Goal: Transaction & Acquisition: Download file/media

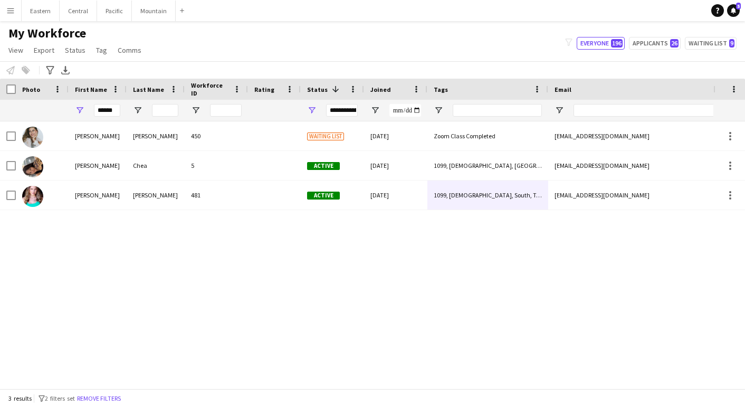
click at [104, 110] on input "******" at bounding box center [107, 110] width 26 height 13
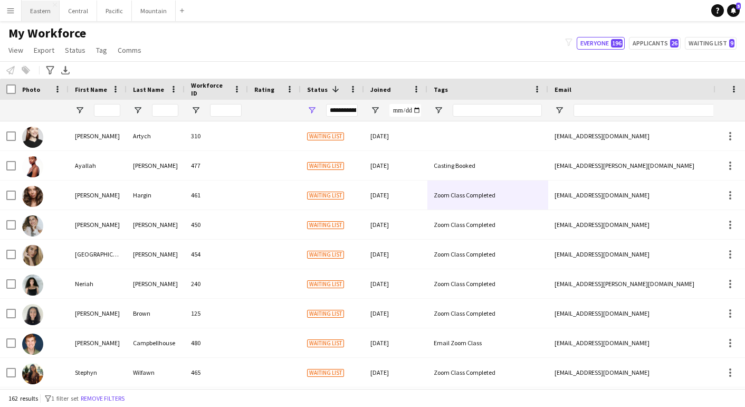
click at [35, 11] on button "Eastern Close" at bounding box center [41, 11] width 38 height 21
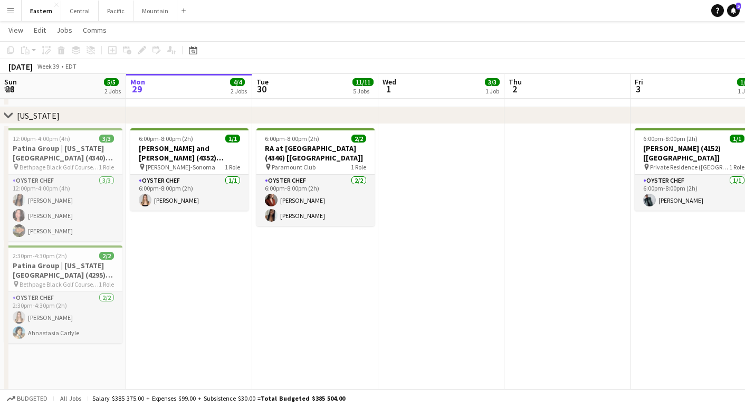
scroll to position [627, 0]
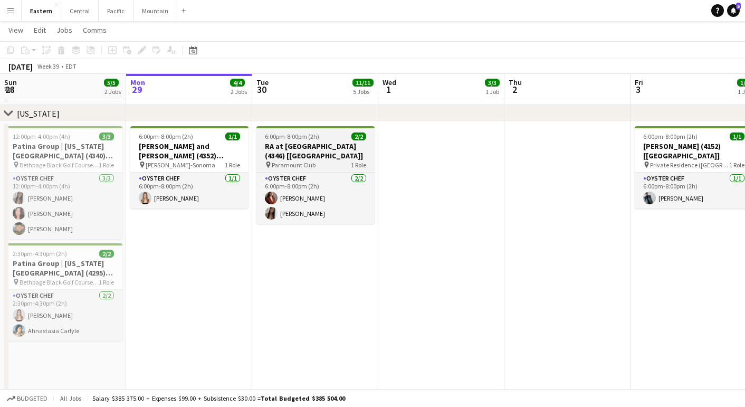
click at [299, 140] on app-job-card "6:00pm-8:00pm (2h) 2/2 RA at [GEOGRAPHIC_DATA] (4346) [[GEOGRAPHIC_DATA]] pin P…" at bounding box center [315, 175] width 118 height 98
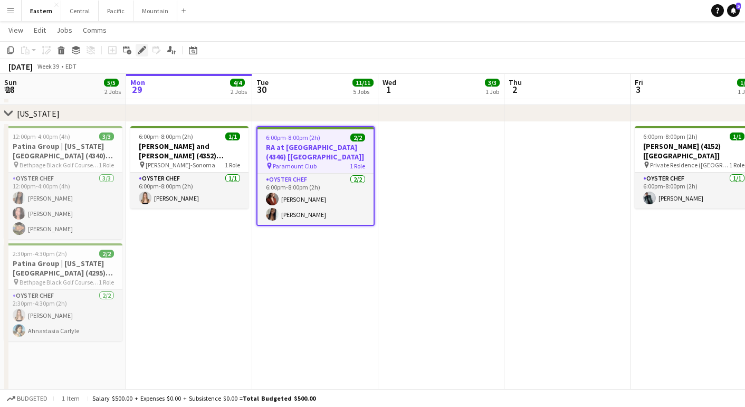
click at [144, 47] on icon at bounding box center [144, 47] width 3 height 3
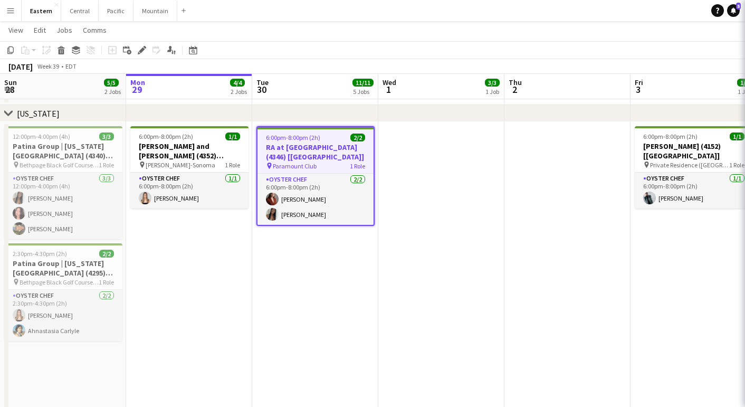
type input "**********"
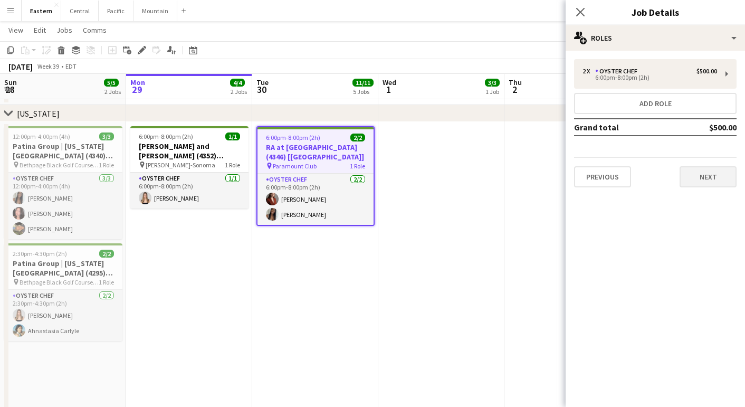
click at [715, 175] on button "Next" at bounding box center [707, 176] width 57 height 21
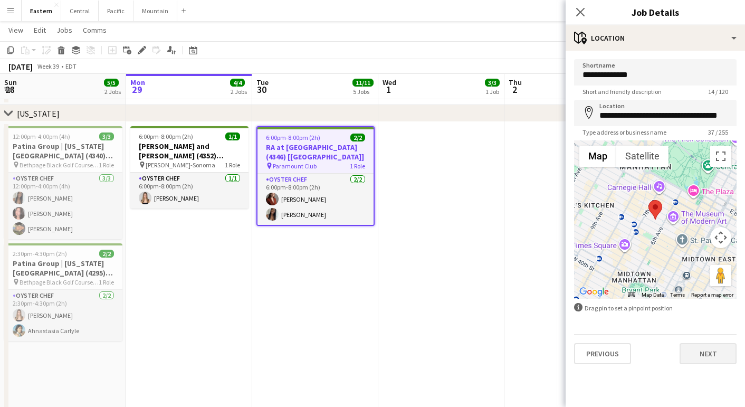
click at [701, 351] on button "Next" at bounding box center [707, 353] width 57 height 21
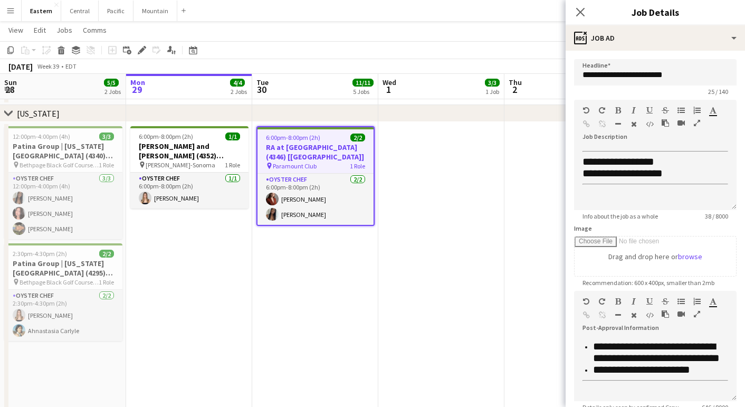
scroll to position [335, 0]
click at [403, 307] on app-date-cell at bounding box center [441, 374] width 126 height 504
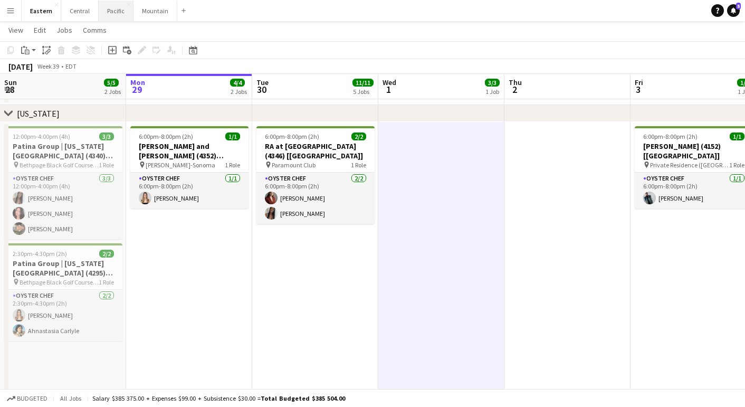
click at [113, 12] on button "Pacific Close" at bounding box center [116, 11] width 35 height 21
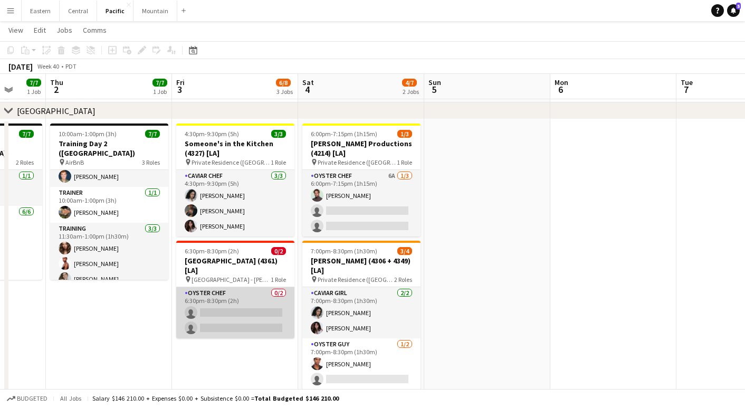
scroll to position [95, 0]
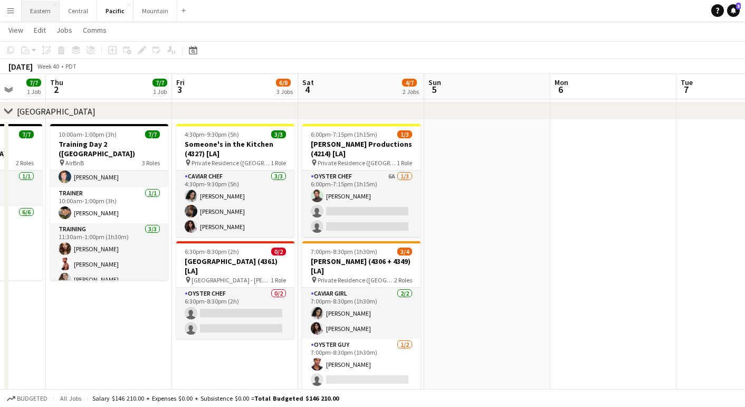
click at [39, 16] on button "Eastern Close" at bounding box center [41, 11] width 38 height 21
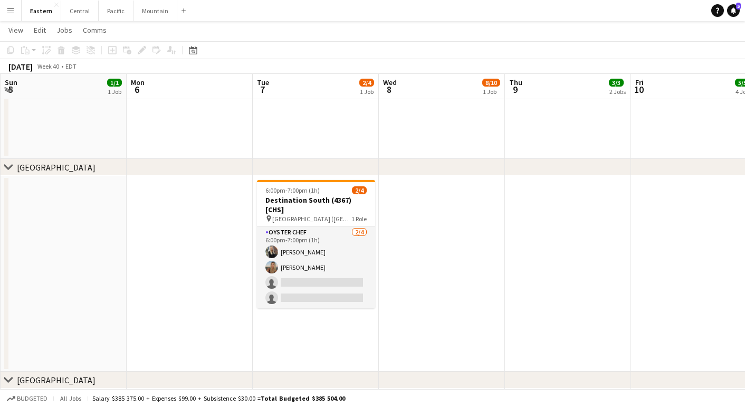
scroll to position [313, 0]
click at [75, 9] on button "Central Close" at bounding box center [79, 11] width 37 height 21
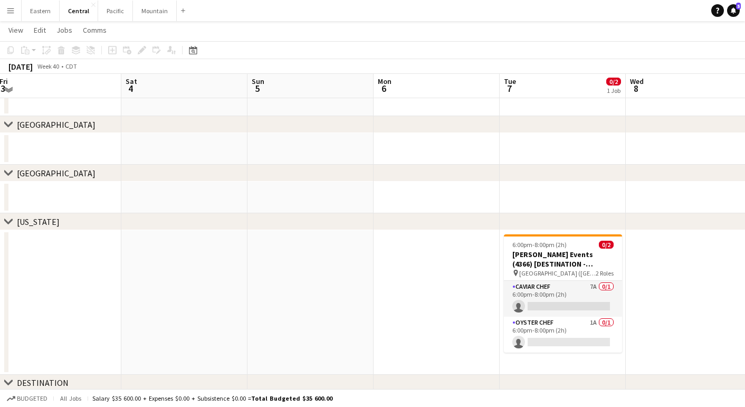
scroll to position [91, 0]
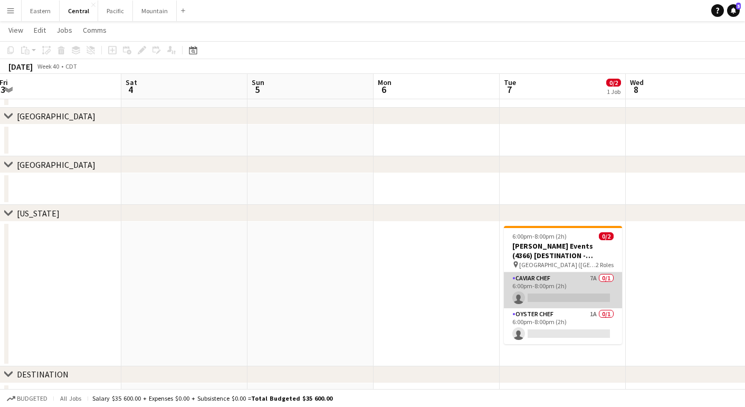
click at [557, 295] on app-card-role "Caviar Chef 7A 0/1 6:00pm-8:00pm (2h) single-neutral-actions" at bounding box center [563, 290] width 118 height 36
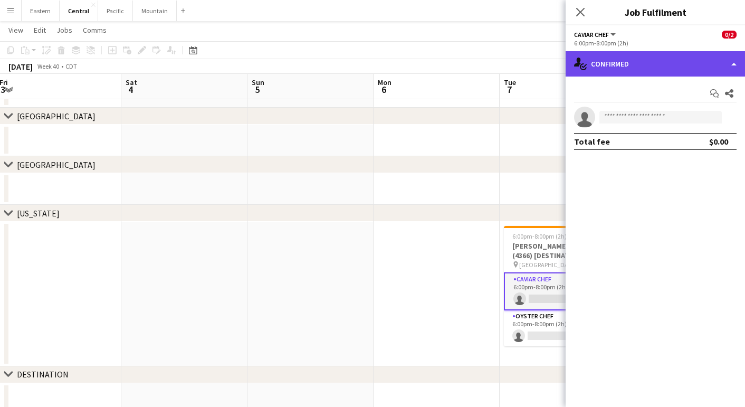
click at [653, 53] on div "single-neutral-actions-check-2 Confirmed" at bounding box center [654, 63] width 179 height 25
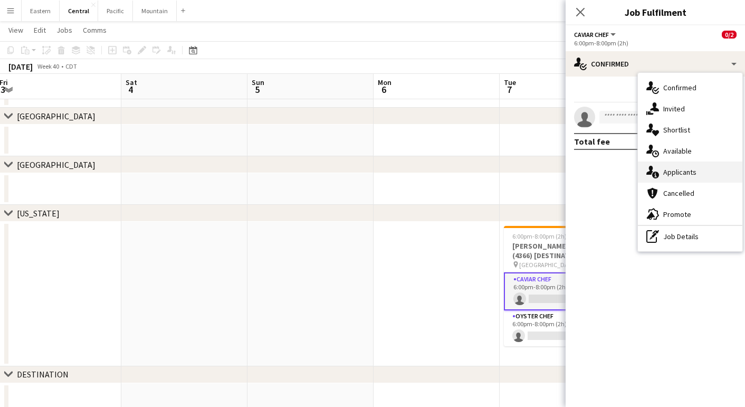
click at [675, 176] on span "Applicants" at bounding box center [679, 171] width 33 height 9
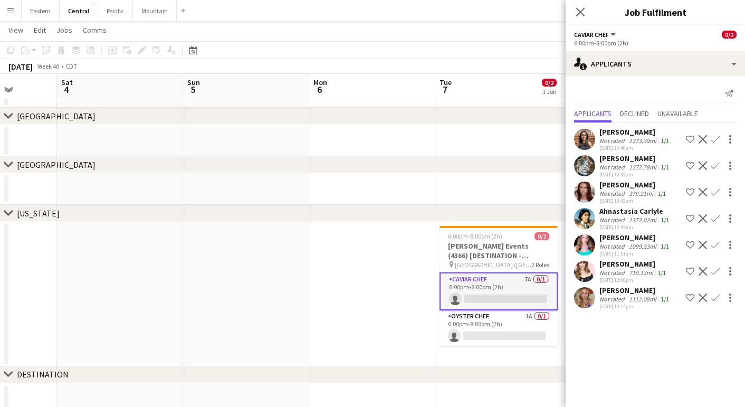
scroll to position [0, 370]
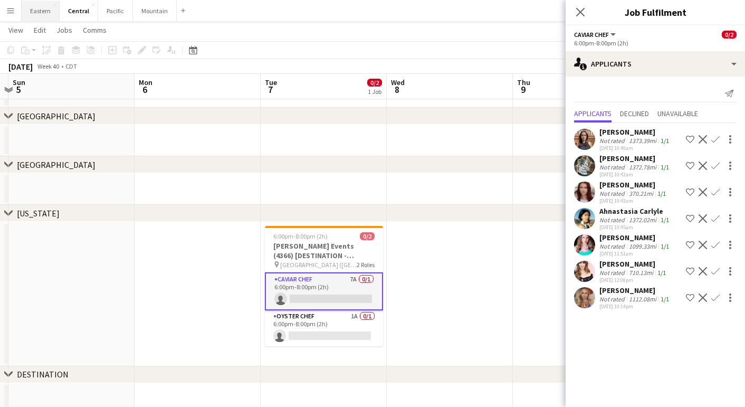
click at [37, 17] on button "Eastern Close" at bounding box center [41, 11] width 38 height 21
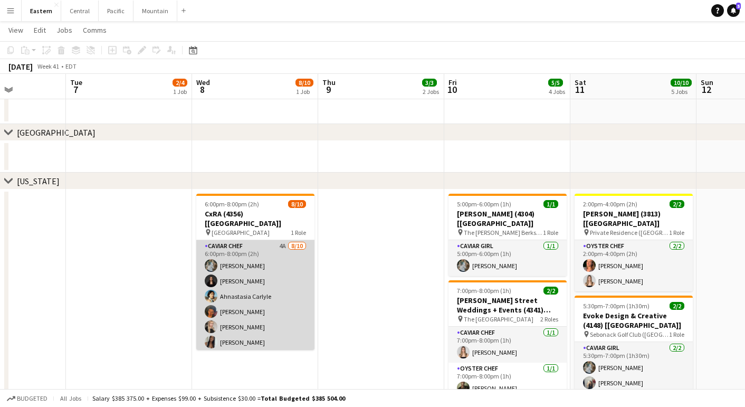
click at [275, 289] on app-card-role "Caviar Chef 4A [DATE] 6:00pm-8:00pm (2h) [PERSON_NAME] [PERSON_NAME] Ahnastasia…" at bounding box center [255, 327] width 118 height 174
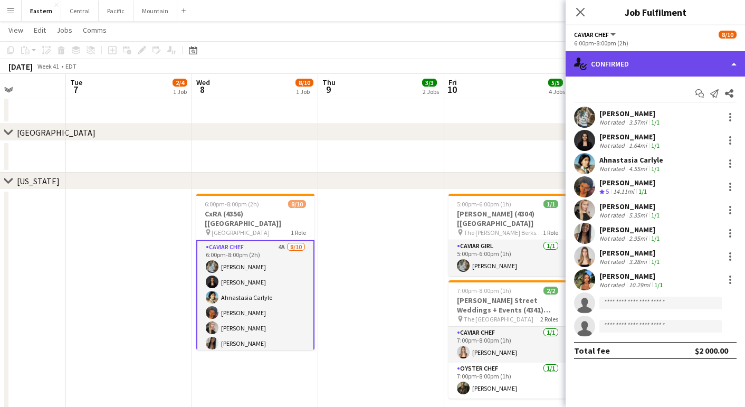
click at [682, 65] on div "single-neutral-actions-check-2 Confirmed" at bounding box center [654, 63] width 179 height 25
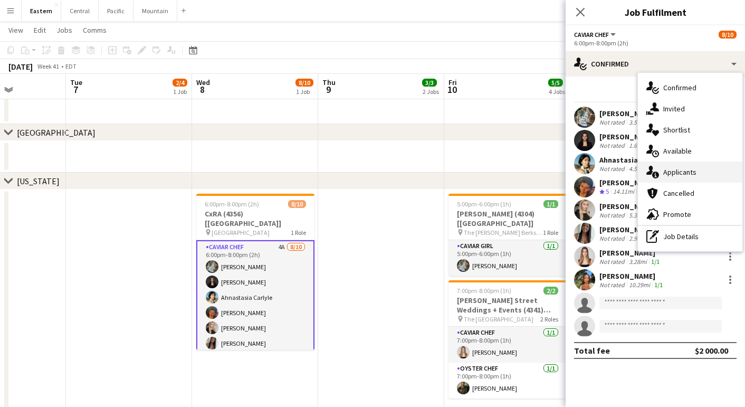
click at [676, 172] on span "Applicants" at bounding box center [679, 171] width 33 height 9
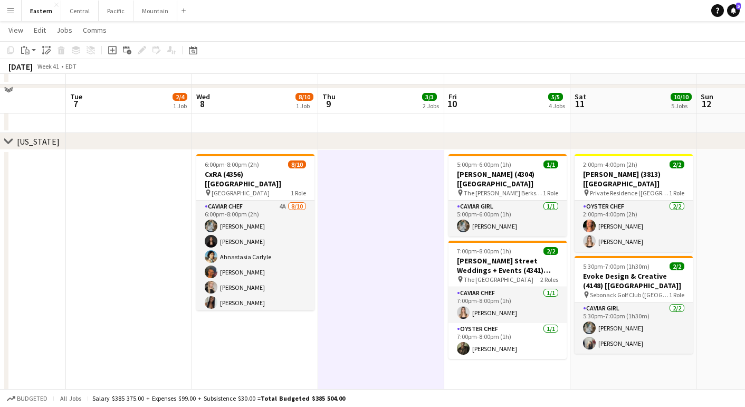
scroll to position [620, 0]
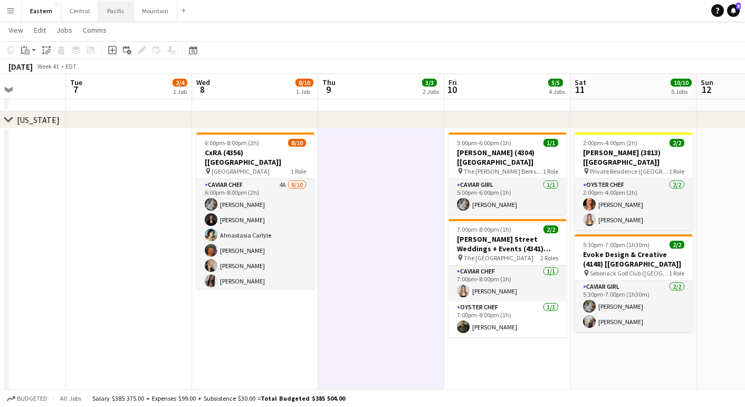
click at [112, 13] on button "Pacific Close" at bounding box center [116, 11] width 35 height 21
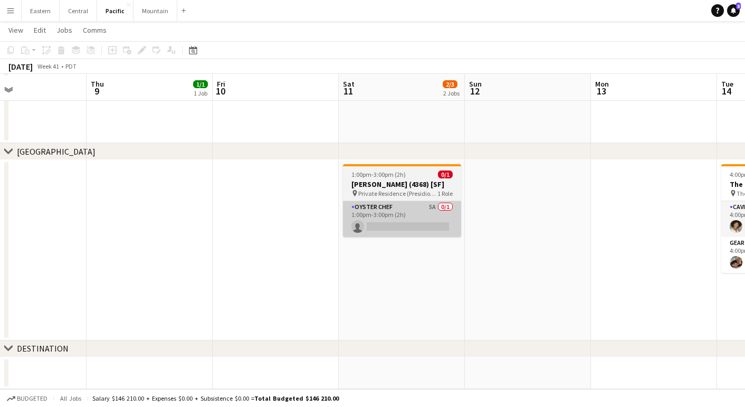
scroll to position [365, 0]
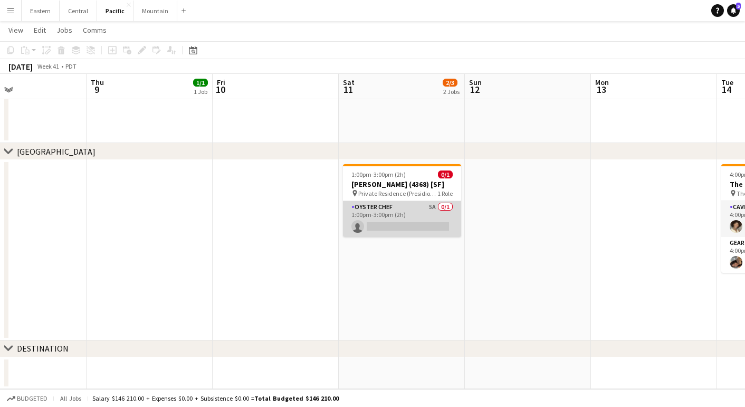
click at [364, 228] on app-card-role "Oyster Chef 5A 0/1 1:00pm-3:00pm (2h) single-neutral-actions" at bounding box center [402, 219] width 118 height 36
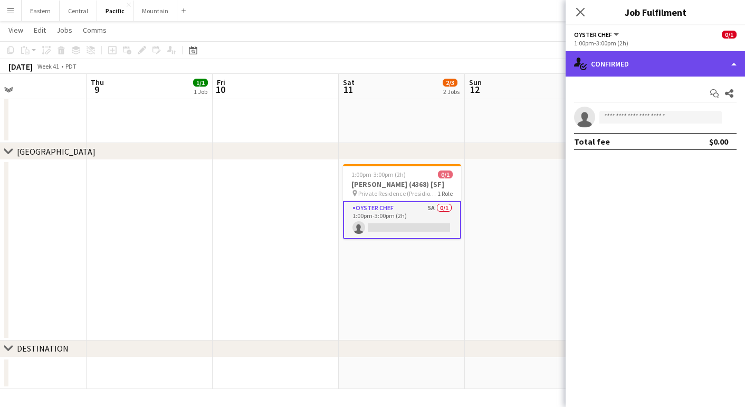
click at [604, 63] on div "single-neutral-actions-check-2 Confirmed" at bounding box center [654, 63] width 179 height 25
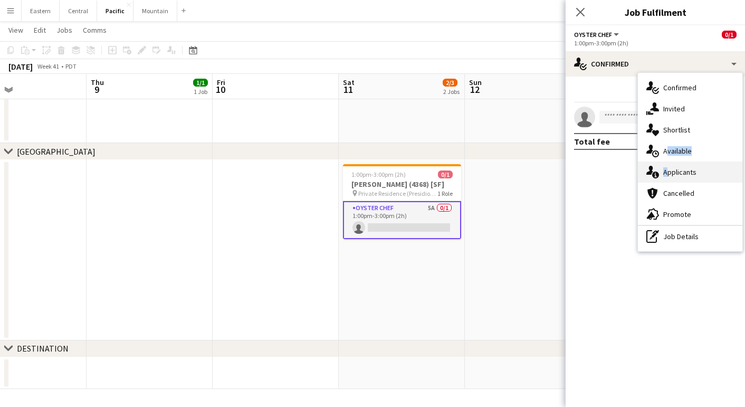
drag, startPoint x: 657, startPoint y: 155, endPoint x: 657, endPoint y: 175, distance: 20.0
click at [657, 175] on div "single-neutral-actions-check-2 Confirmed single-neutral-actions-share-1 Invited…" at bounding box center [690, 162] width 104 height 178
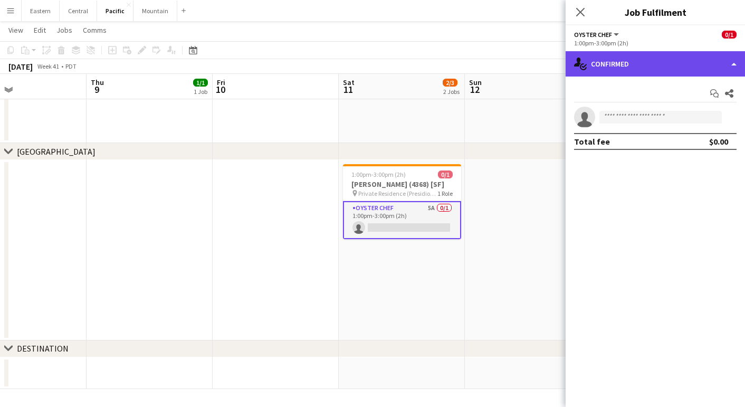
click at [650, 56] on div "single-neutral-actions-check-2 Confirmed" at bounding box center [654, 63] width 179 height 25
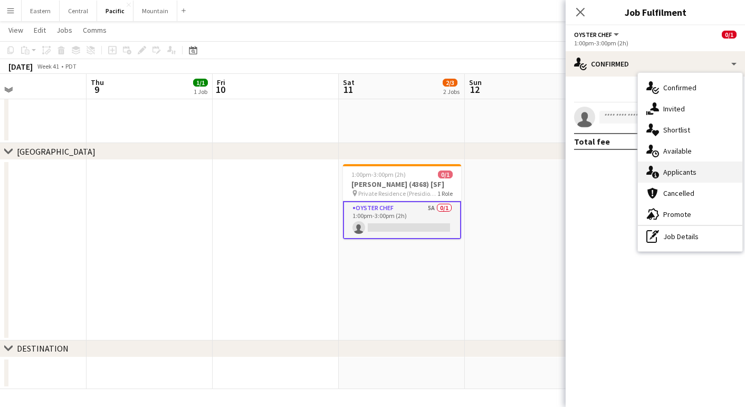
click at [659, 171] on div "single-neutral-actions-information Applicants" at bounding box center [690, 171] width 104 height 21
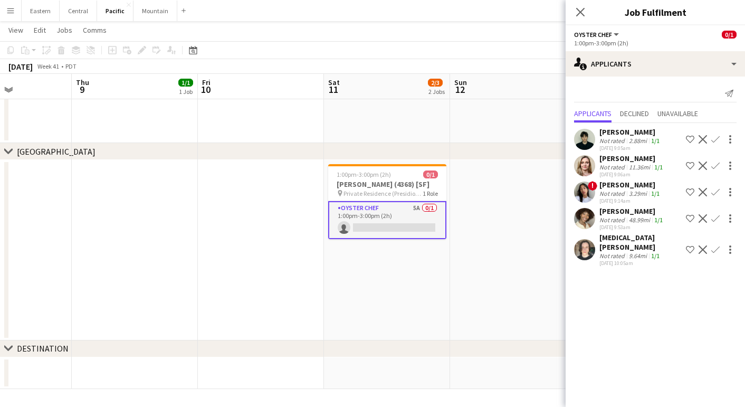
scroll to position [0, 307]
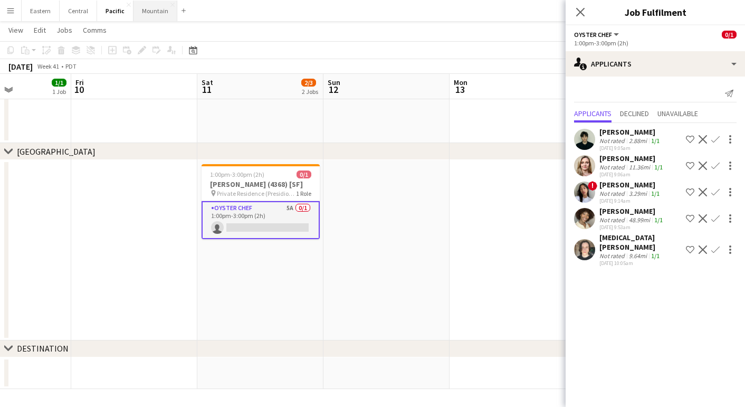
click at [150, 19] on button "Mountain Close" at bounding box center [155, 11] width 44 height 21
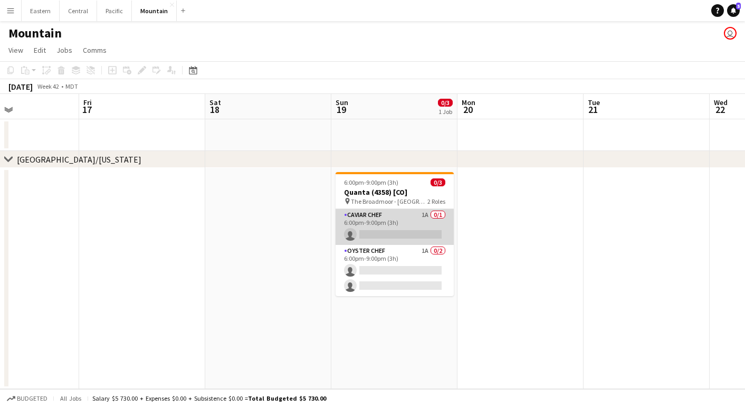
click at [384, 215] on app-card-role "Caviar Chef 1A 0/1 6:00pm-9:00pm (3h) single-neutral-actions" at bounding box center [394, 227] width 118 height 36
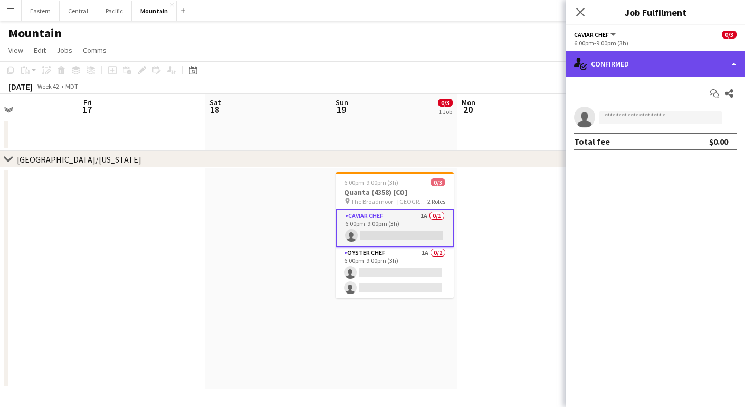
click at [666, 69] on div "single-neutral-actions-check-2 Confirmed" at bounding box center [654, 63] width 179 height 25
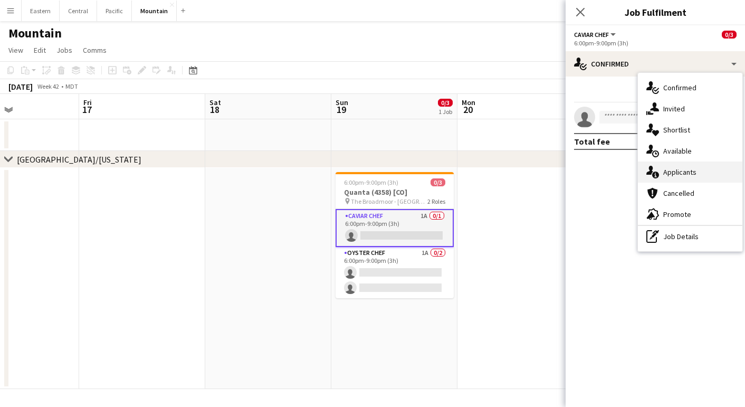
click at [673, 175] on span "Applicants" at bounding box center [679, 171] width 33 height 9
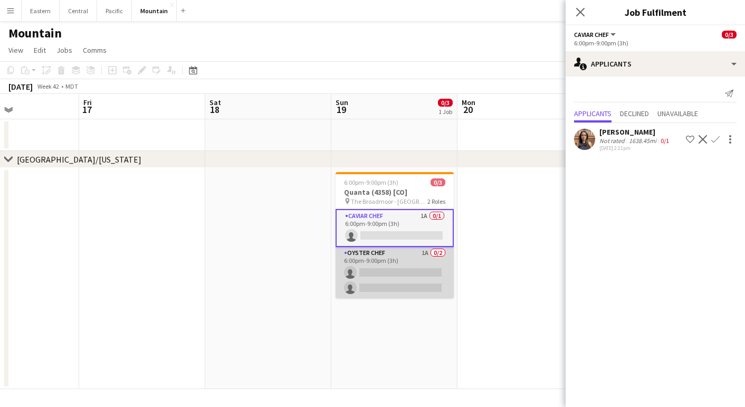
click at [371, 261] on app-card-role "Oyster Chef 1A 0/2 6:00pm-9:00pm (3h) single-neutral-actions single-neutral-act…" at bounding box center [394, 272] width 118 height 51
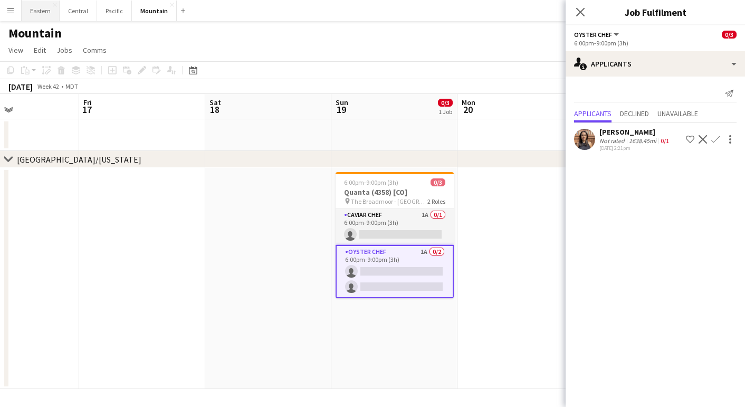
click at [44, 15] on button "Eastern Close" at bounding box center [41, 11] width 38 height 21
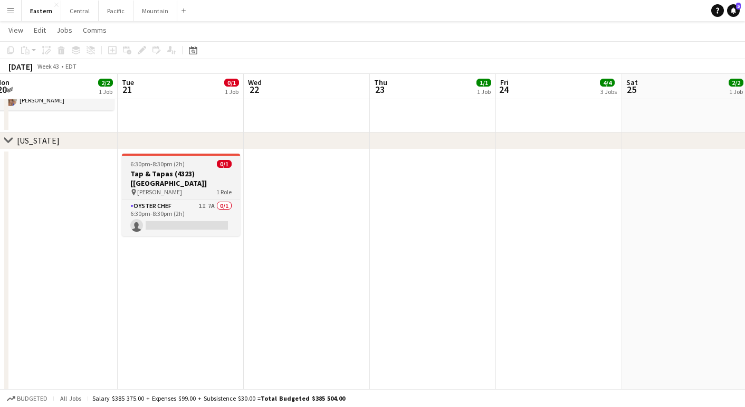
scroll to position [706, 0]
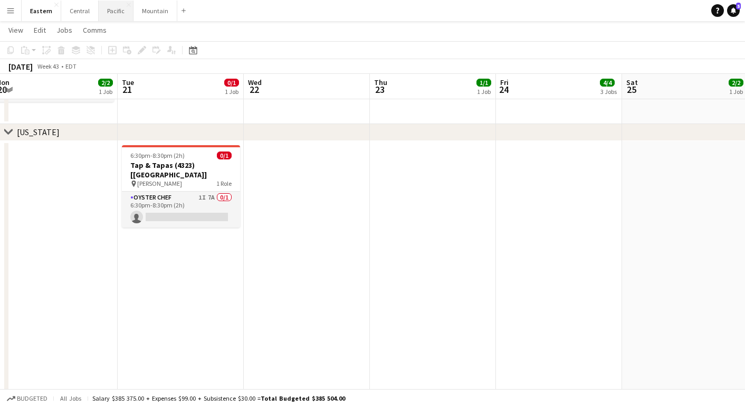
click at [117, 12] on button "Pacific Close" at bounding box center [116, 11] width 35 height 21
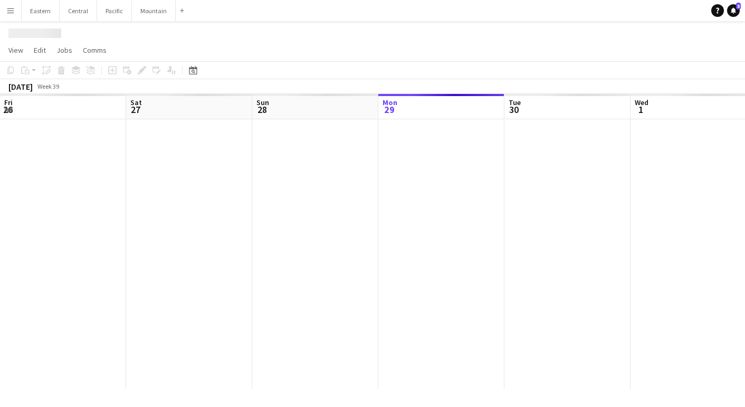
scroll to position [0, 252]
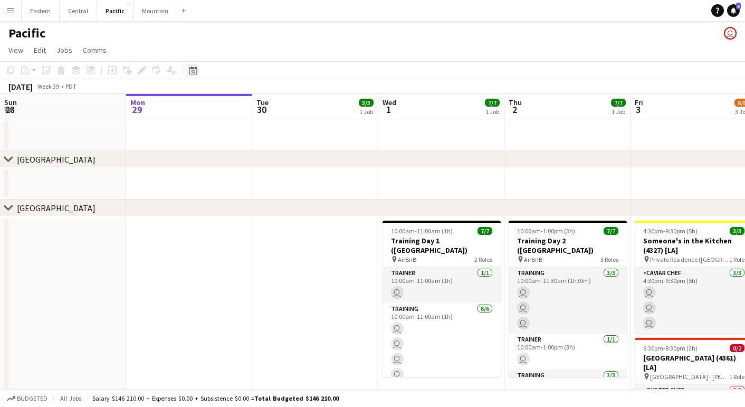
click at [195, 65] on div "Date picker" at bounding box center [193, 70] width 13 height 13
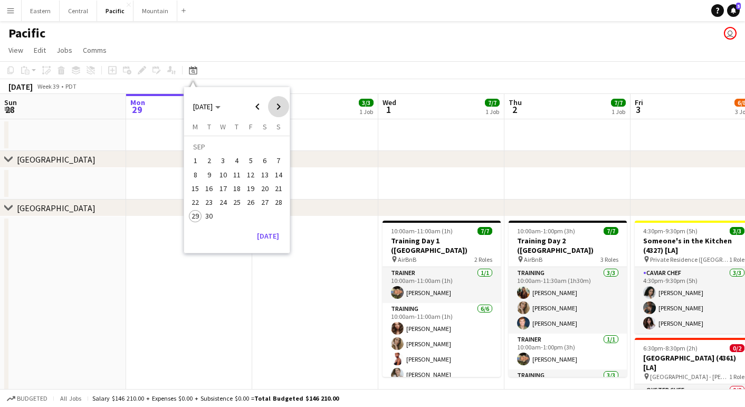
click at [285, 110] on span "Next month" at bounding box center [278, 106] width 21 height 21
click at [234, 203] on span "23" at bounding box center [236, 202] width 13 height 13
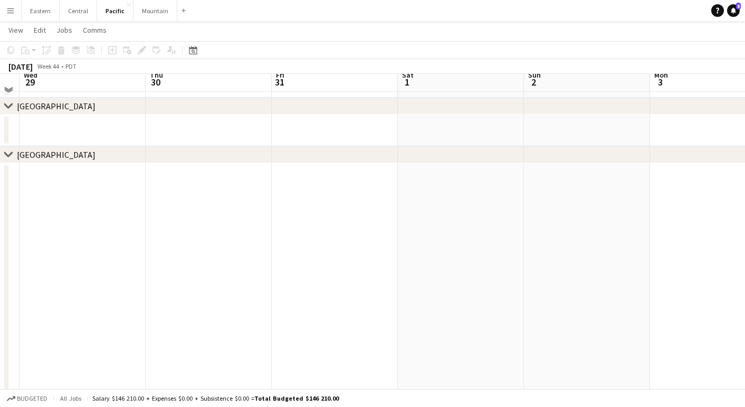
scroll to position [55, 0]
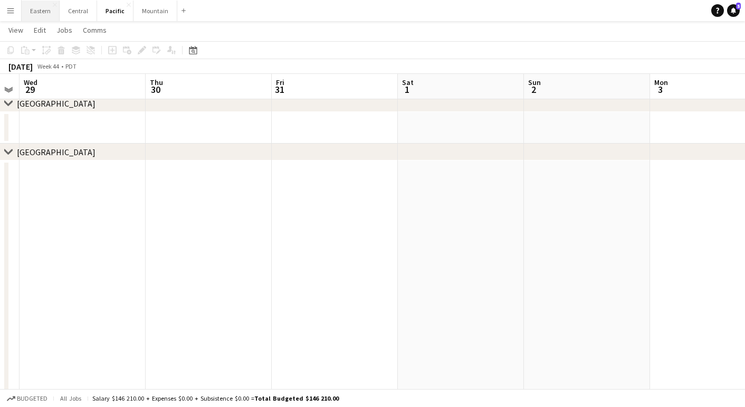
click at [31, 14] on button "Eastern Close" at bounding box center [41, 11] width 38 height 21
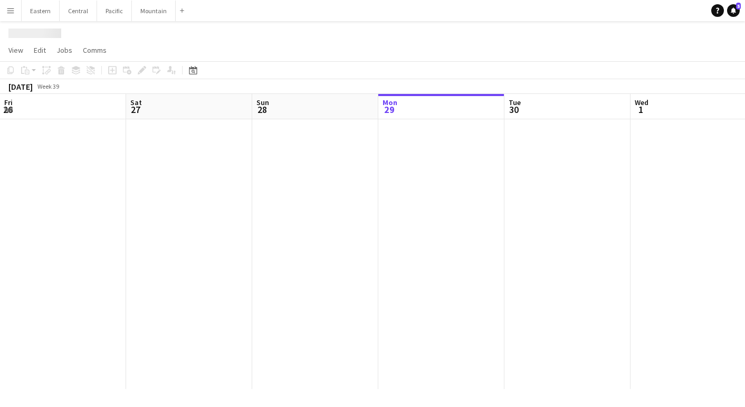
scroll to position [0, 252]
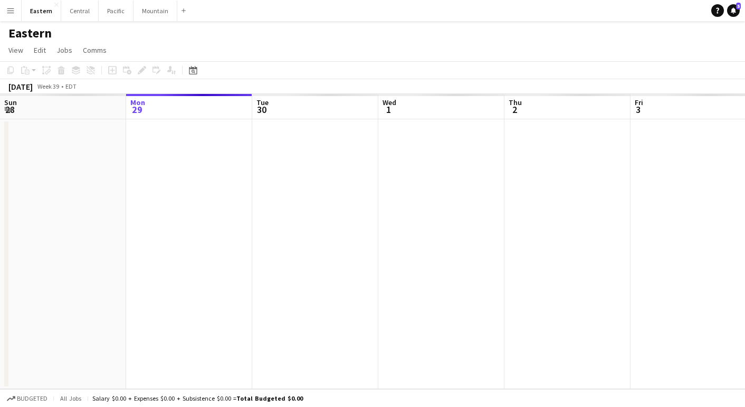
click at [200, 70] on div "Date picker [DATE] [DATE] [DATE] M [DATE] T [DATE] W [DATE] T [DATE] F [DATE] S…" at bounding box center [190, 70] width 24 height 13
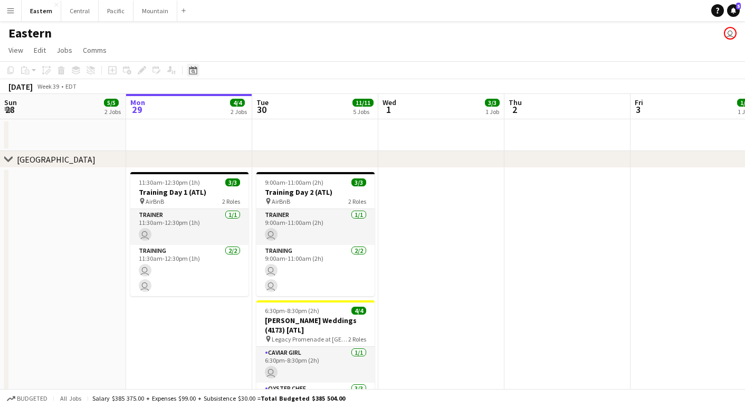
click at [192, 69] on icon at bounding box center [193, 70] width 8 height 8
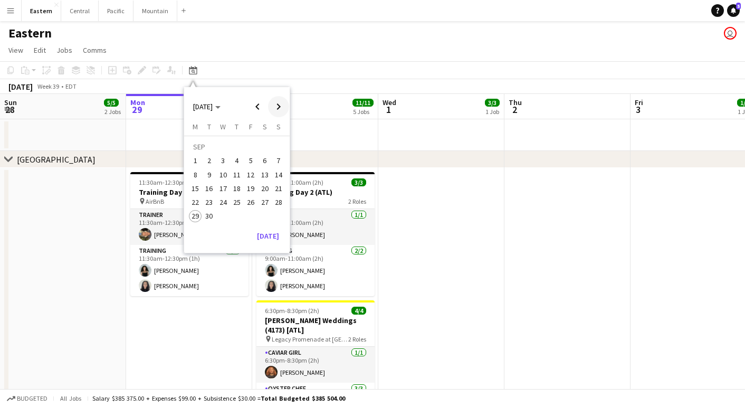
click at [282, 100] on span "Next month" at bounding box center [278, 106] width 21 height 21
click at [246, 212] on span "31" at bounding box center [250, 216] width 13 height 13
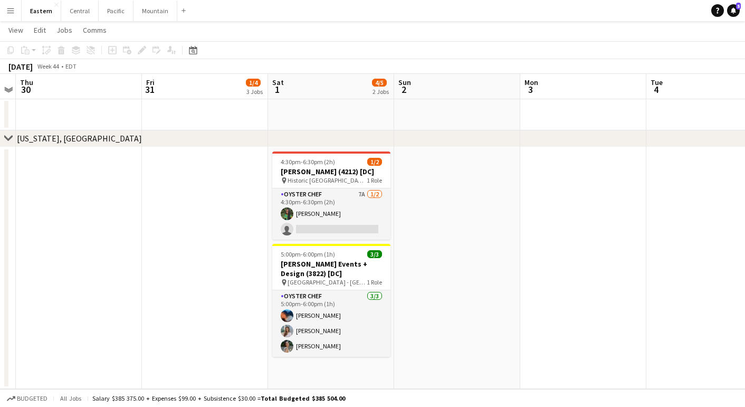
scroll to position [1219, 0]
click at [190, 50] on icon "Date picker" at bounding box center [193, 50] width 8 height 8
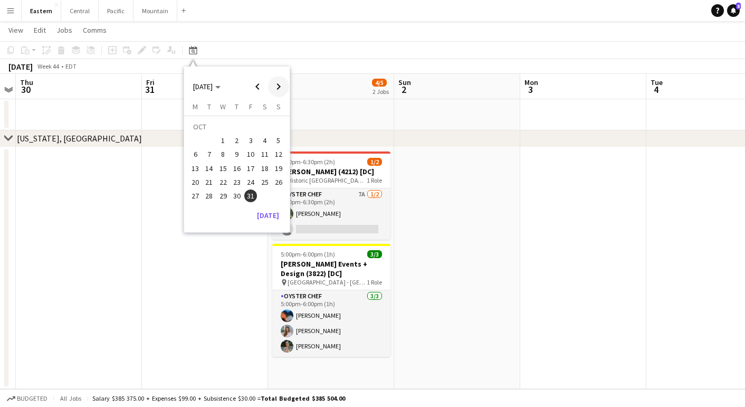
click at [281, 89] on span "Next month" at bounding box center [278, 86] width 21 height 21
click at [267, 140] on span "8" at bounding box center [264, 143] width 13 height 13
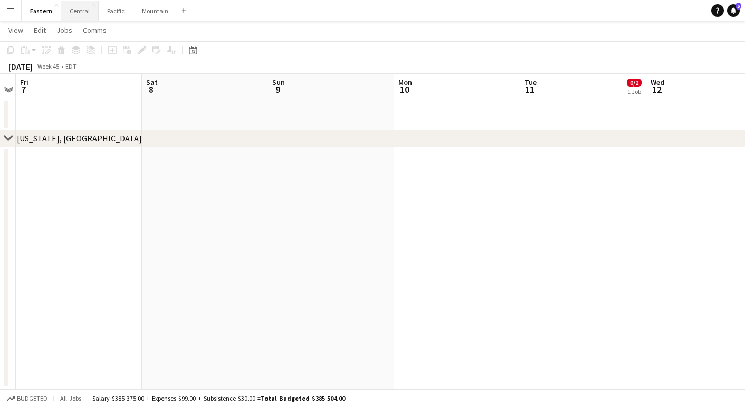
click at [78, 9] on button "Central Close" at bounding box center [79, 11] width 37 height 21
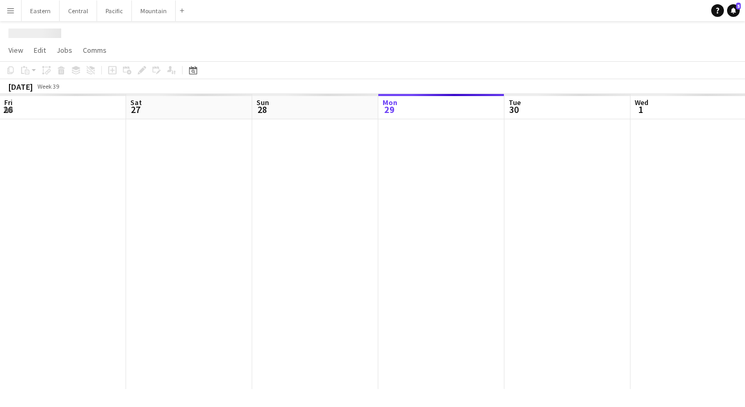
scroll to position [0, 252]
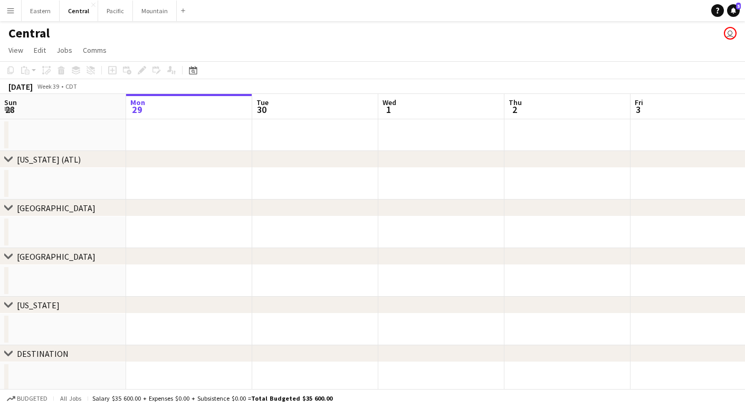
click at [186, 66] on div "Date picker [DATE] [DATE] [DATE] M [DATE] T [DATE] W [DATE] T [DATE] F [DATE] S…" at bounding box center [190, 70] width 24 height 13
click at [195, 71] on icon "Date picker" at bounding box center [193, 70] width 8 height 8
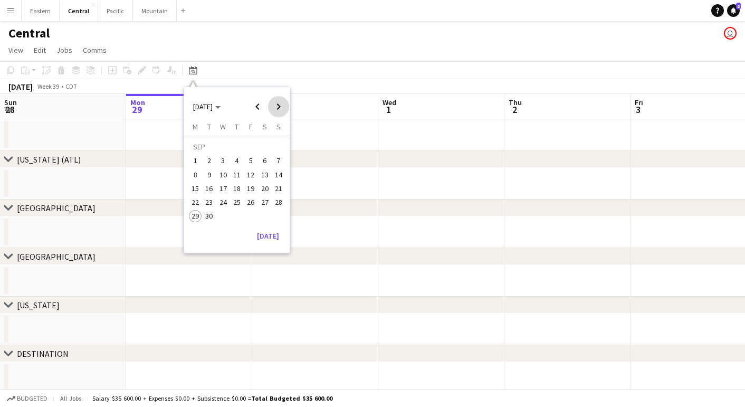
click at [275, 108] on span "Next month" at bounding box center [278, 106] width 21 height 21
click at [280, 104] on span "Next month" at bounding box center [278, 106] width 21 height 21
click at [261, 161] on span "8" at bounding box center [264, 163] width 13 height 13
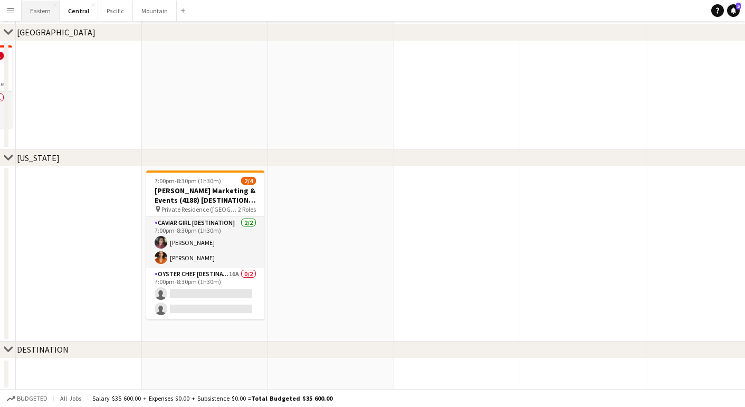
scroll to position [4, 0]
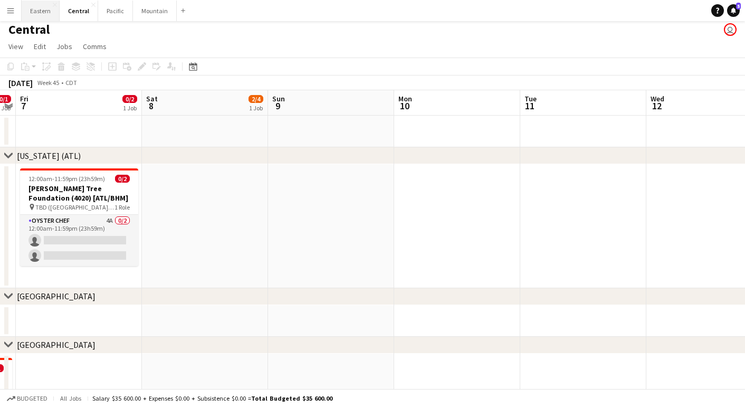
click at [42, 16] on button "Eastern Close" at bounding box center [41, 11] width 38 height 21
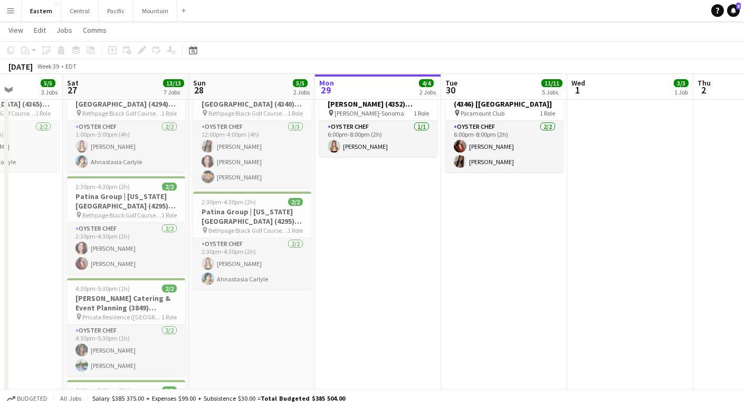
scroll to position [680, 0]
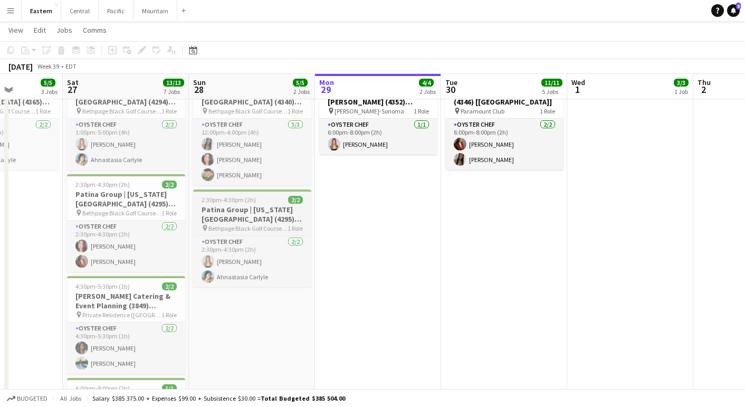
click at [232, 220] on h3 "Patina Group | [US_STATE][GEOGRAPHIC_DATA] (4295) [[GEOGRAPHIC_DATA]]" at bounding box center [252, 214] width 118 height 19
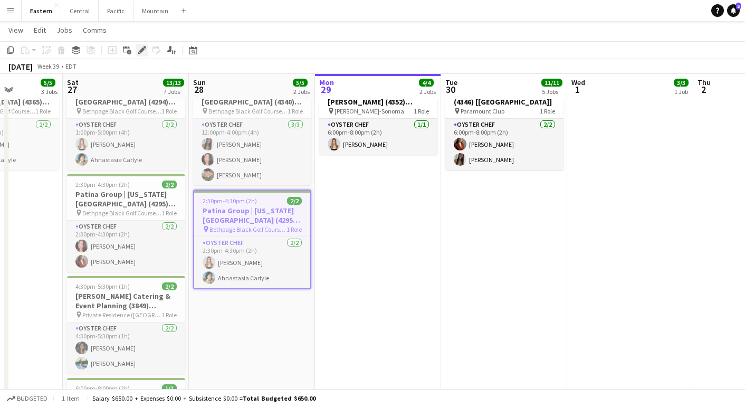
click at [140, 53] on icon at bounding box center [142, 50] width 6 height 6
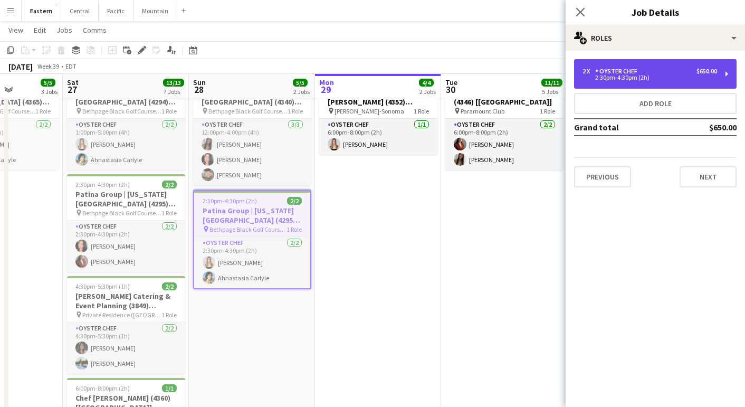
click at [669, 70] on div "2 x Oyster Chef $650.00" at bounding box center [649, 71] width 134 height 7
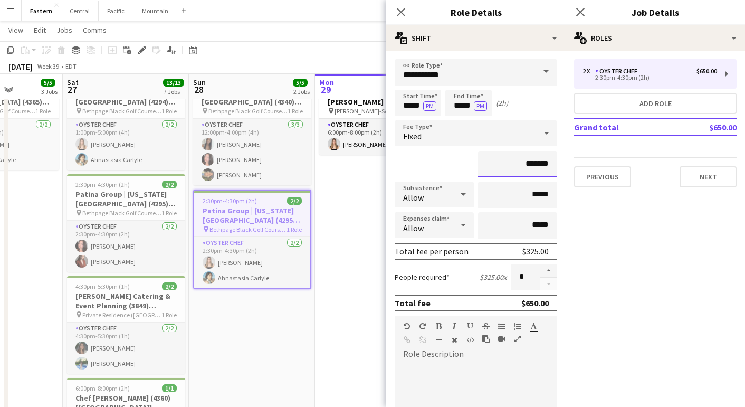
drag, startPoint x: 535, startPoint y: 166, endPoint x: 526, endPoint y: 166, distance: 9.0
click at [526, 166] on input "*******" at bounding box center [517, 164] width 79 height 26
type input "*******"
click at [434, 161] on div "*******" at bounding box center [476, 164] width 162 height 26
click at [403, 14] on icon "Close pop-in" at bounding box center [401, 12] width 10 height 10
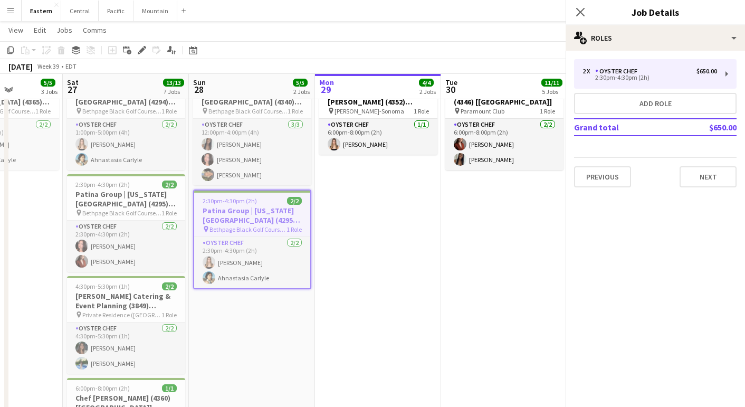
scroll to position [0, 0]
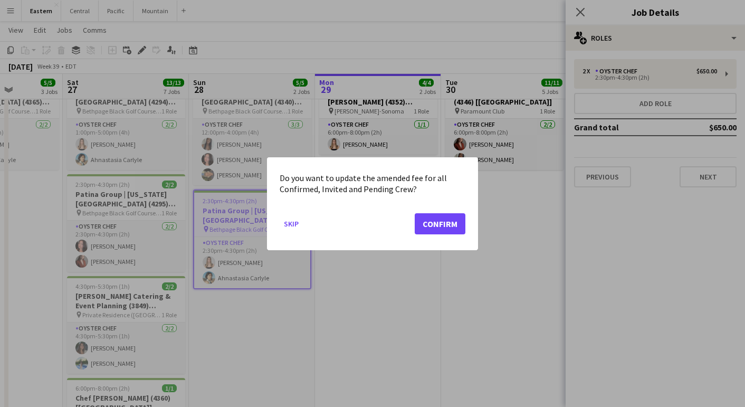
click at [461, 225] on button "Confirm" at bounding box center [440, 223] width 51 height 21
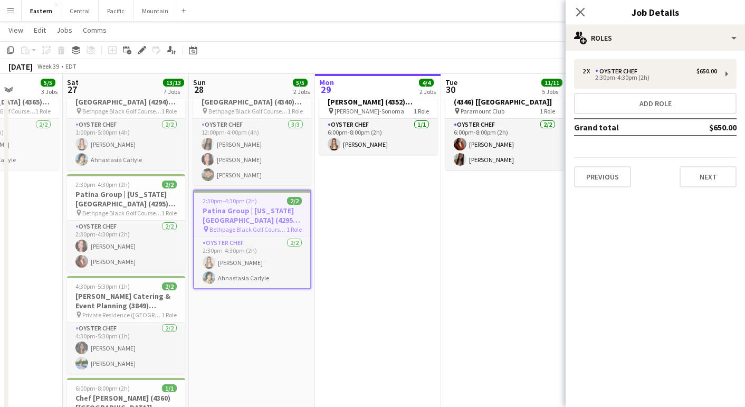
scroll to position [680, 0]
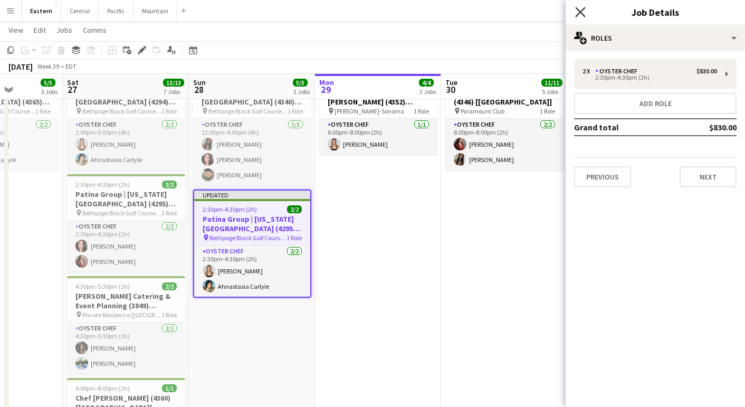
click at [583, 13] on icon "Close pop-in" at bounding box center [580, 12] width 10 height 10
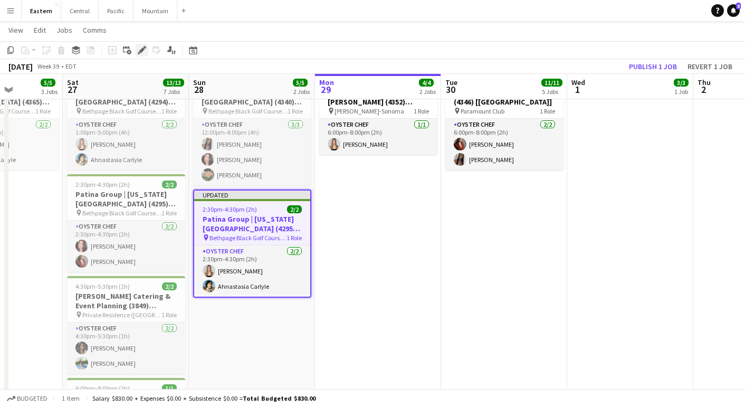
click at [142, 48] on icon "Edit" at bounding box center [142, 50] width 8 height 8
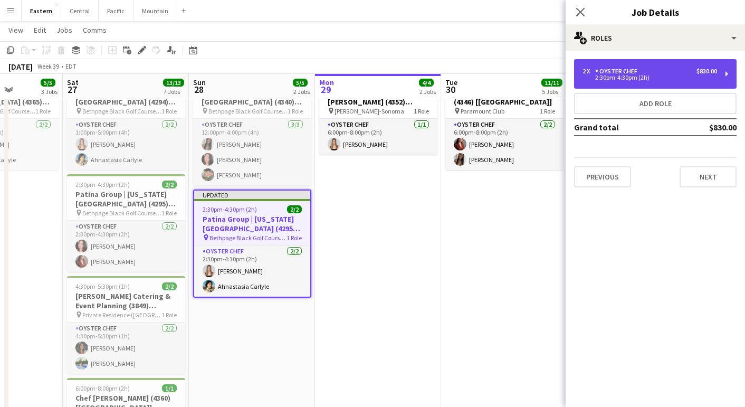
click at [629, 71] on div "Oyster Chef" at bounding box center [618, 71] width 46 height 7
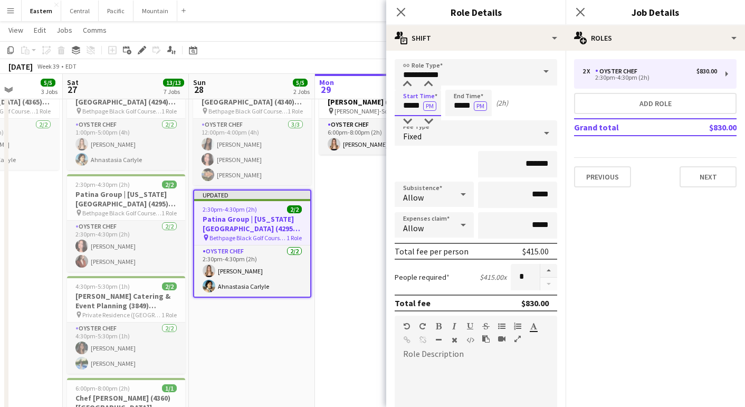
scroll to position [0, 0]
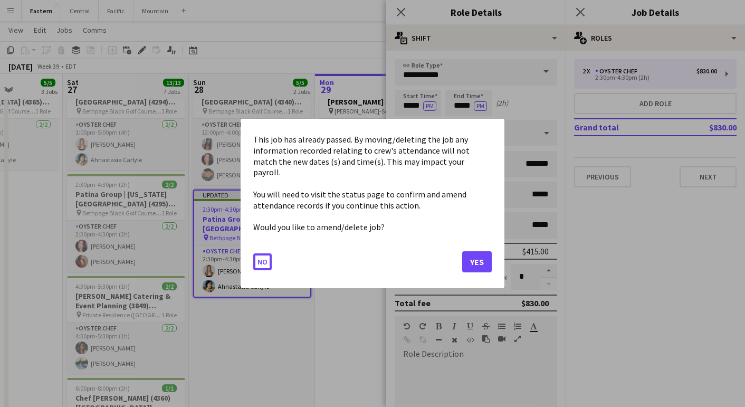
click at [408, 107] on body "Menu Boards Boards Boards All jobs Status Workforce Workforce My Workforce Recr…" at bounding box center [372, 130] width 745 height 1620
click at [465, 252] on button "Yes" at bounding box center [477, 261] width 30 height 21
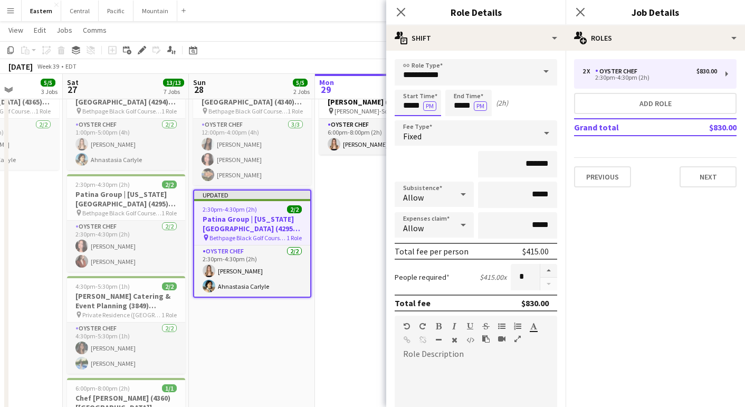
scroll to position [680, 0]
click at [408, 104] on input "*****" at bounding box center [418, 103] width 46 height 26
type input "*****"
click at [402, 10] on icon "Close pop-in" at bounding box center [401, 12] width 10 height 10
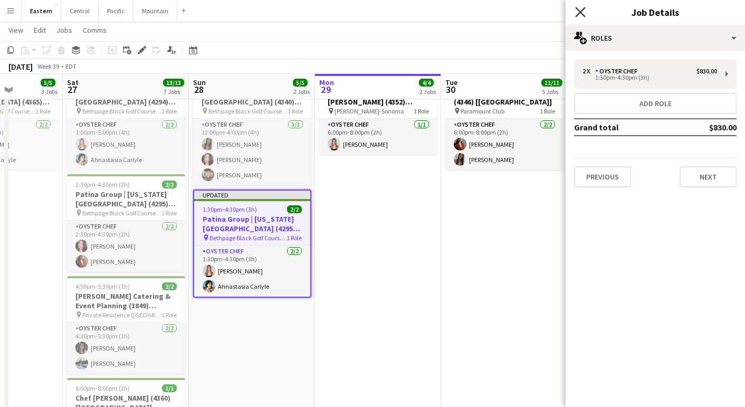
click at [581, 13] on icon at bounding box center [580, 12] width 10 height 10
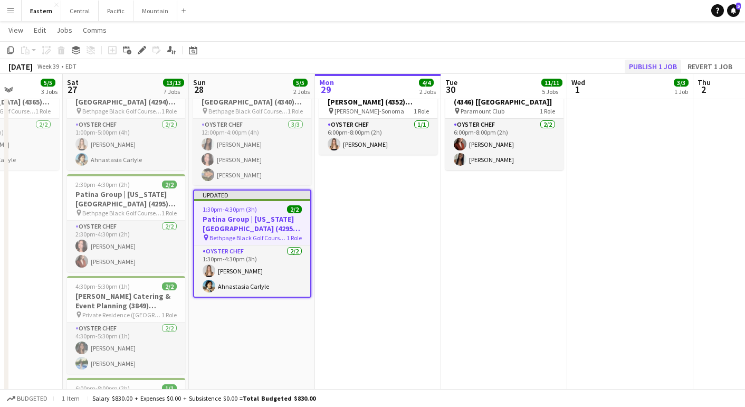
click at [651, 69] on button "Publish 1 job" at bounding box center [652, 67] width 56 height 14
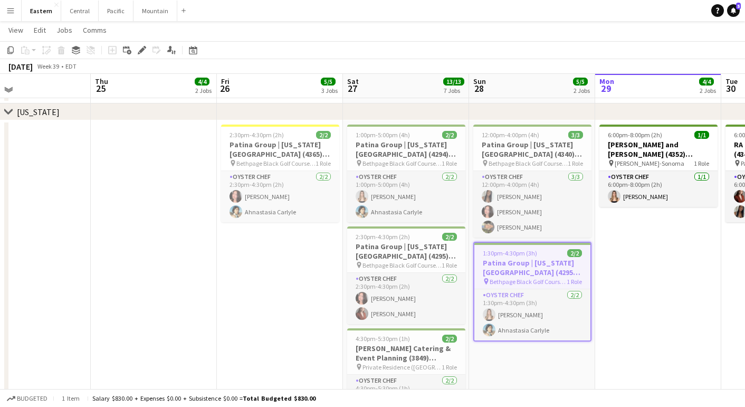
scroll to position [627, 0]
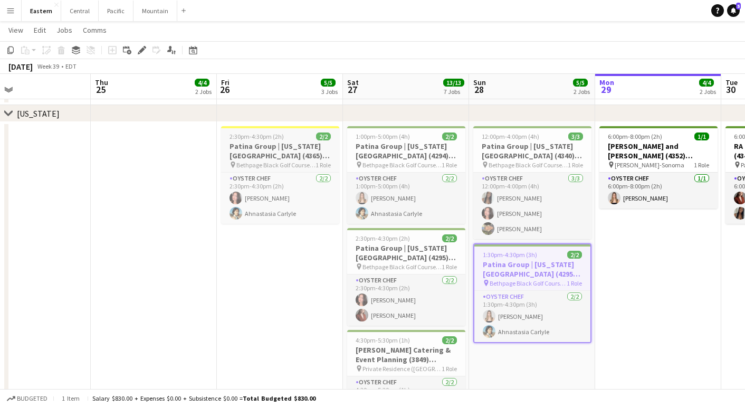
click at [263, 165] on span "Bethpage Black Golf Course (Farmingdale, [GEOGRAPHIC_DATA])" at bounding box center [275, 165] width 79 height 8
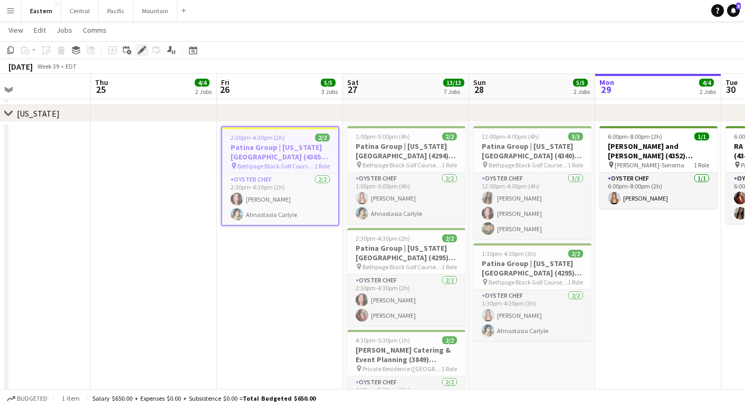
click at [139, 46] on icon "Edit" at bounding box center [142, 50] width 8 height 8
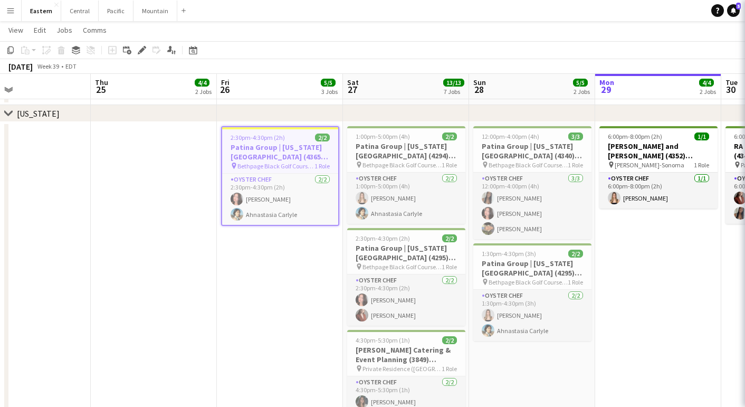
type input "**********"
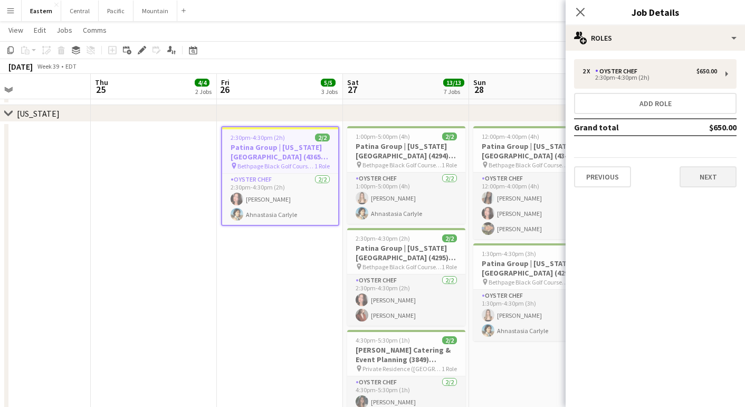
click at [695, 167] on button "Next" at bounding box center [707, 176] width 57 height 21
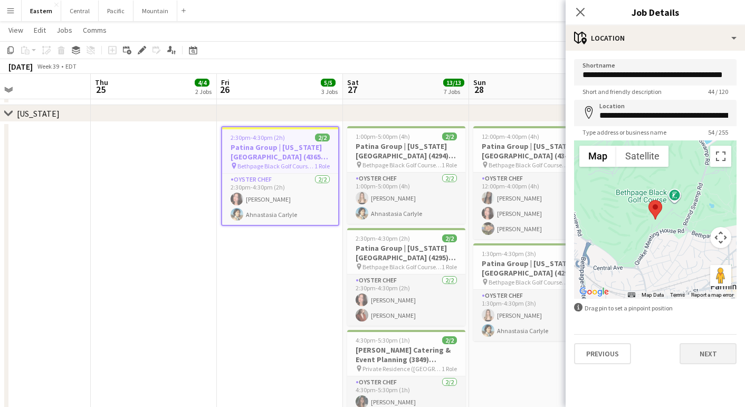
click at [697, 359] on button "Next" at bounding box center [707, 353] width 57 height 21
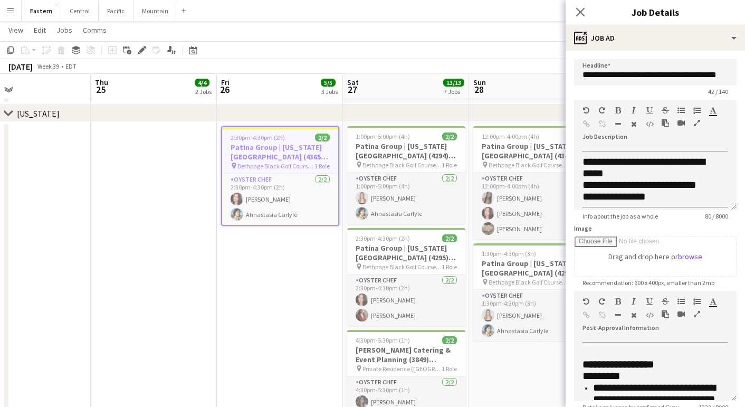
click at [697, 313] on icon "button" at bounding box center [697, 313] width 6 height 7
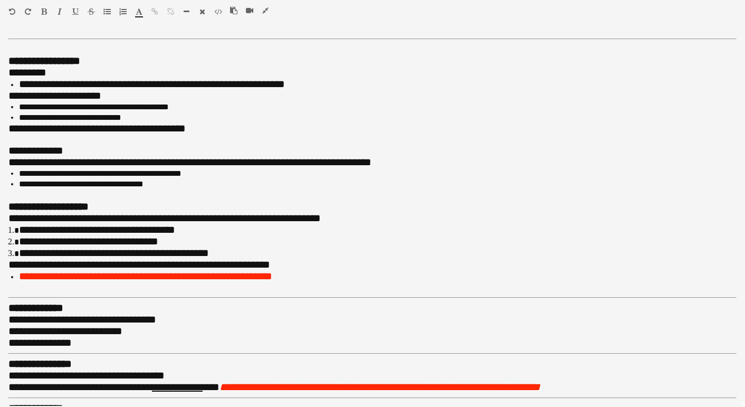
click at [265, 11] on icon "button" at bounding box center [265, 10] width 6 height 7
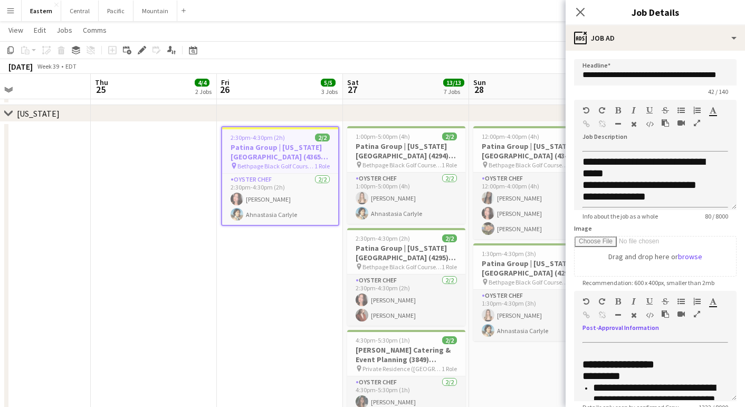
click at [696, 314] on icon "button" at bounding box center [697, 313] width 6 height 7
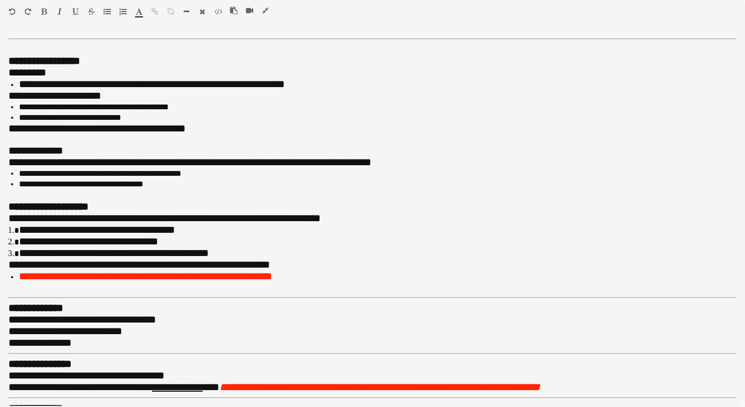
click at [266, 10] on icon "button" at bounding box center [265, 10] width 6 height 7
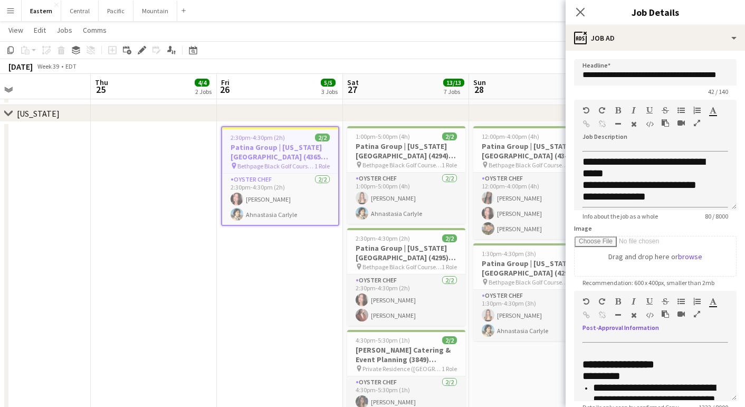
click at [696, 317] on icon "button" at bounding box center [697, 313] width 6 height 7
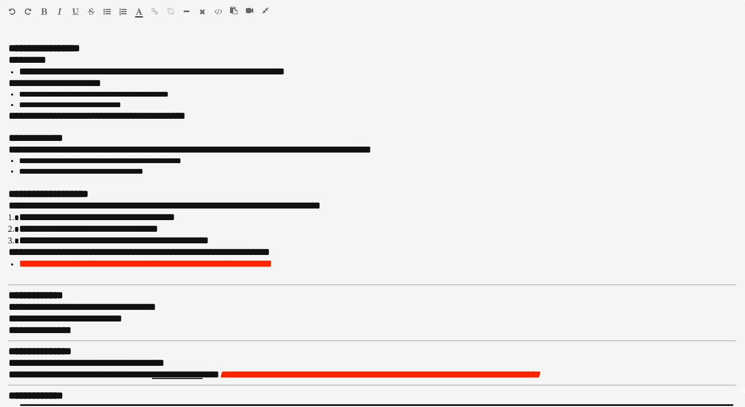
scroll to position [17, 0]
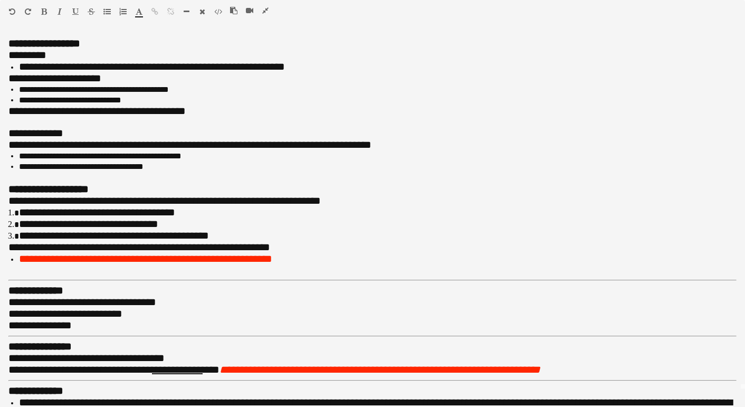
click at [266, 11] on icon "button" at bounding box center [265, 10] width 6 height 7
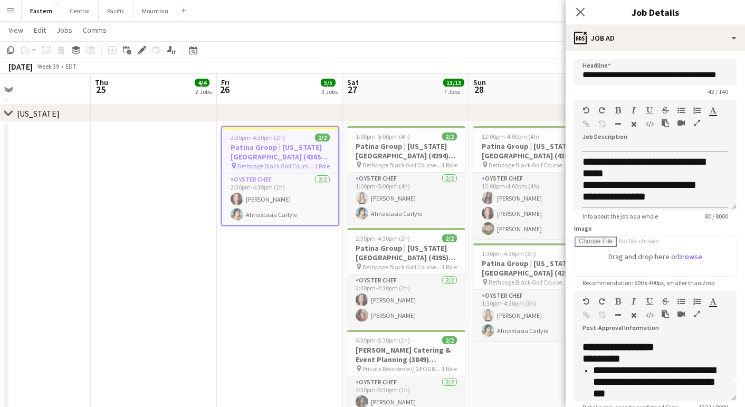
click at [259, 277] on app-date-cell "2:30pm-4:30pm (2h) 2/2 Patina Group | [US_STATE][GEOGRAPHIC_DATA] (4365) [[GEOG…" at bounding box center [280, 374] width 126 height 504
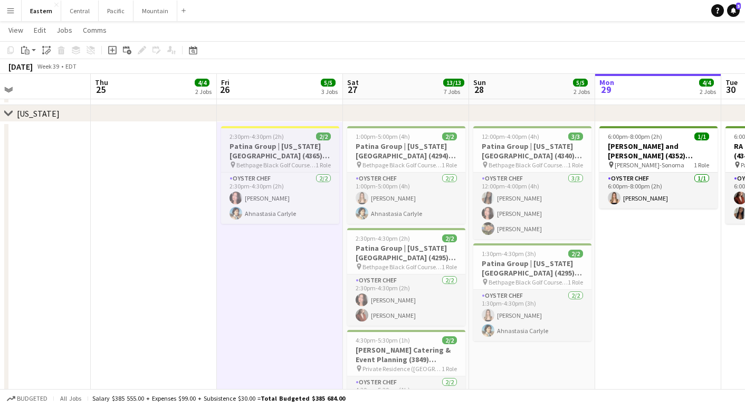
click at [266, 157] on h3 "Patina Group | [US_STATE][GEOGRAPHIC_DATA] (4365) [[GEOGRAPHIC_DATA]]" at bounding box center [280, 150] width 118 height 19
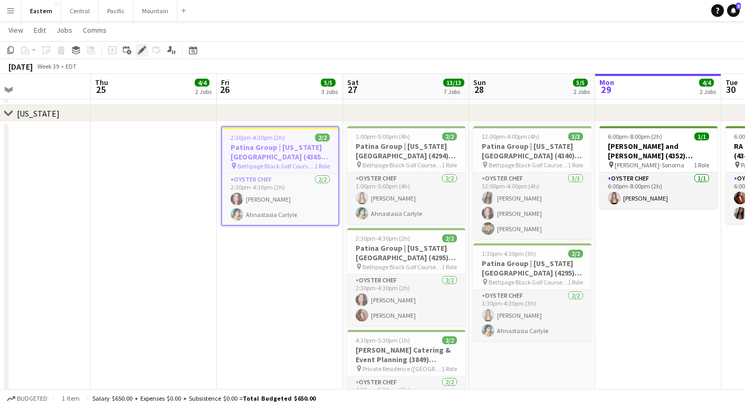
click at [138, 50] on icon "Edit" at bounding box center [142, 50] width 8 height 8
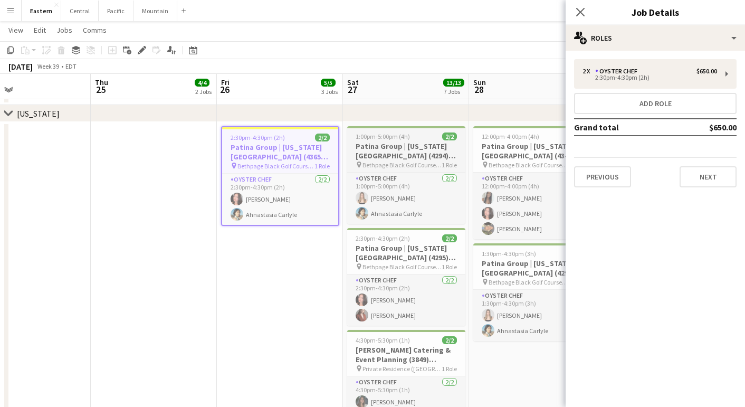
click at [383, 156] on h3 "Patina Group | [US_STATE][GEOGRAPHIC_DATA] (4294) [[GEOGRAPHIC_DATA]]" at bounding box center [406, 150] width 118 height 19
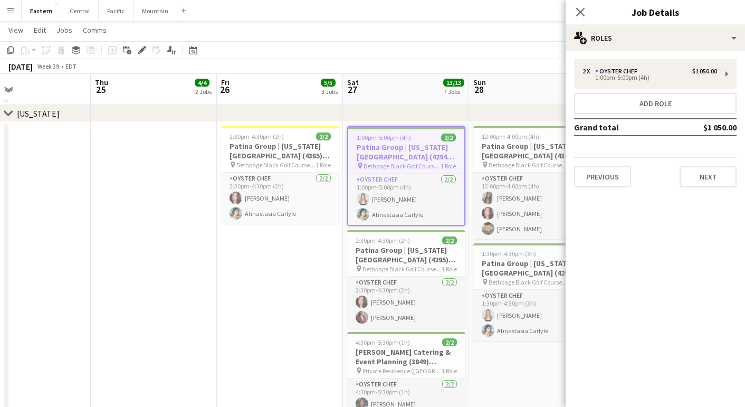
click at [290, 320] on app-date-cell "2:30pm-4:30pm (2h) 2/2 Patina Group | [US_STATE][GEOGRAPHIC_DATA] (4365) [[GEOG…" at bounding box center [280, 374] width 126 height 504
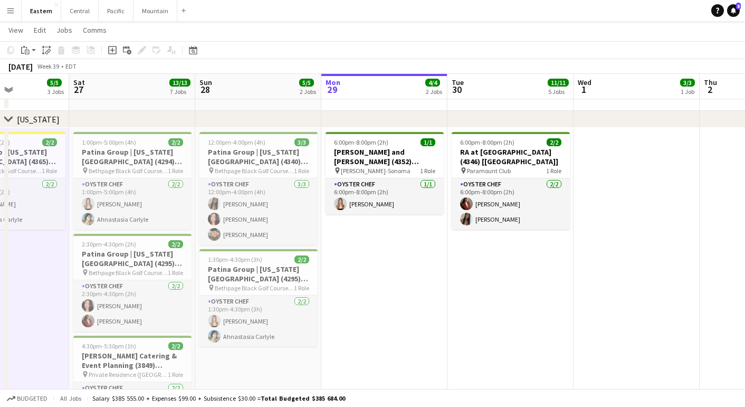
scroll to position [0, 306]
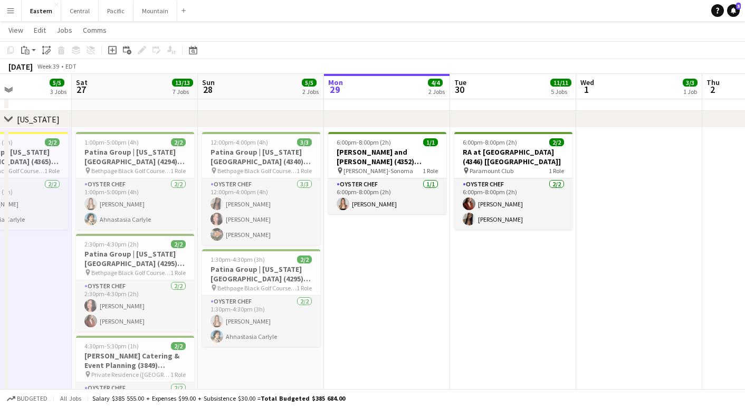
click at [9, 17] on button "Menu" at bounding box center [10, 10] width 21 height 21
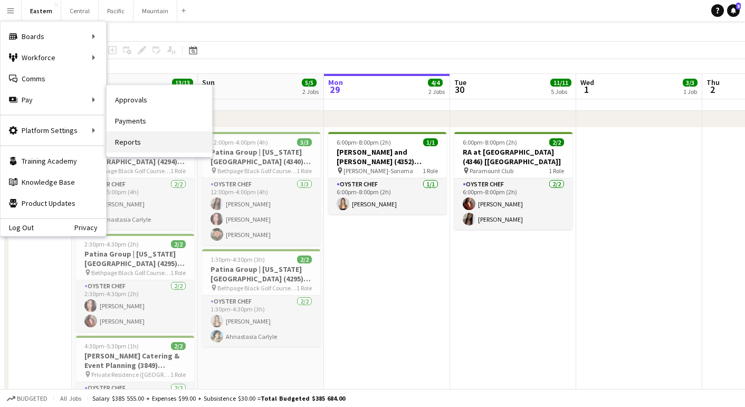
click at [119, 139] on link "Reports" at bounding box center [159, 141] width 105 height 21
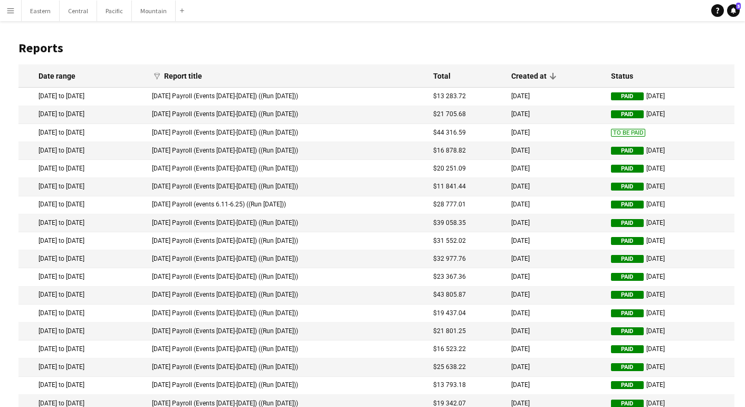
click at [269, 131] on mat-cell "[DATE] Payroll (Events [DATE]-[DATE]) ((Run [DATE]))" at bounding box center [288, 133] width 282 height 18
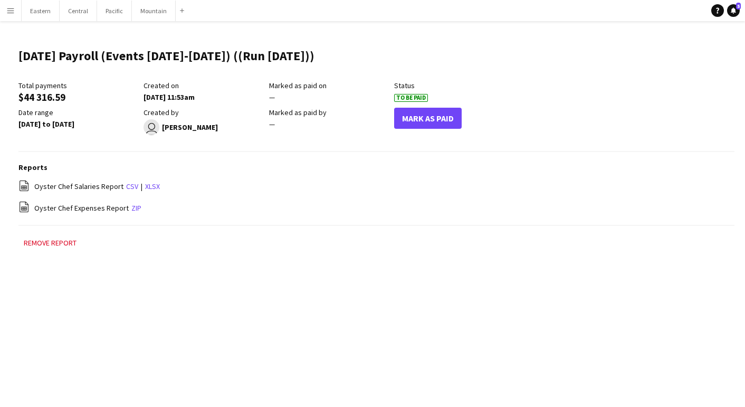
click at [431, 113] on button "Mark As Paid" at bounding box center [428, 118] width 68 height 21
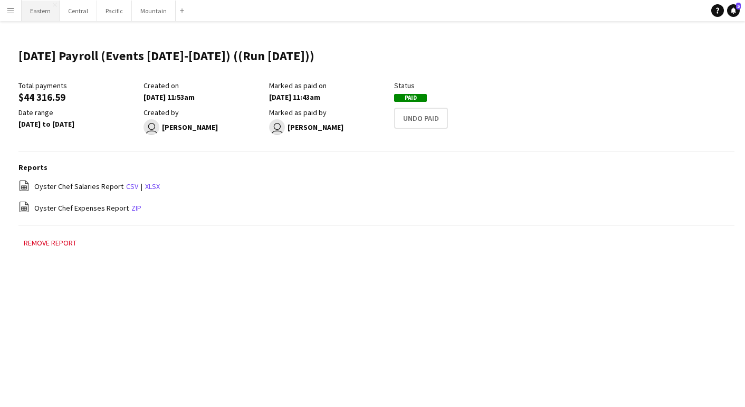
click at [23, 13] on button "Eastern Close" at bounding box center [41, 11] width 38 height 21
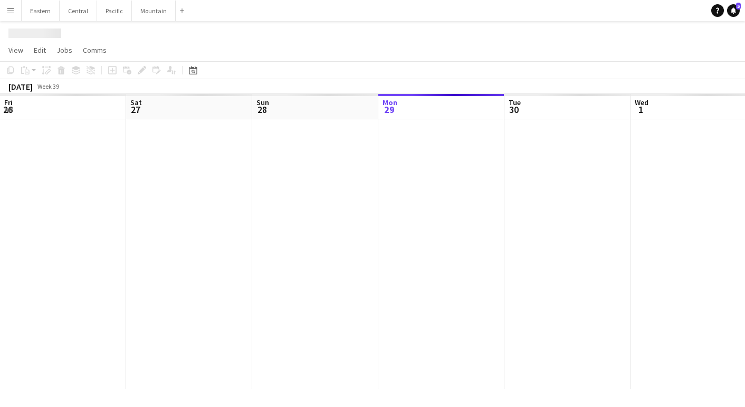
scroll to position [0, 252]
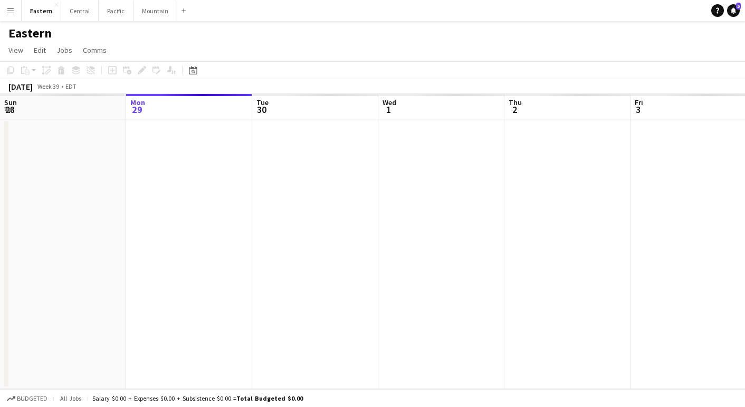
click at [16, 13] on button "Menu" at bounding box center [10, 10] width 21 height 21
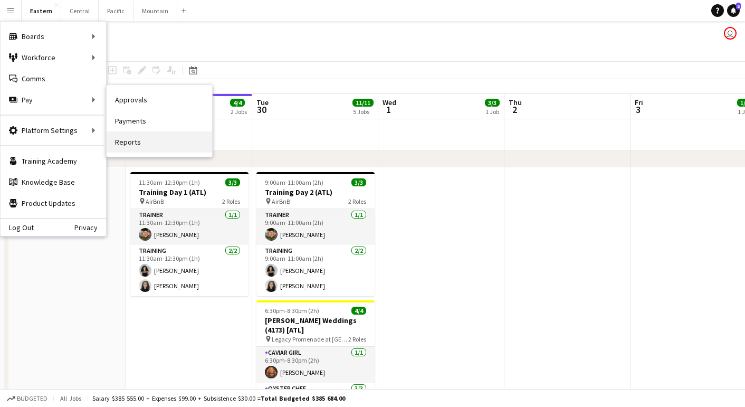
click at [134, 138] on link "Reports" at bounding box center [159, 141] width 105 height 21
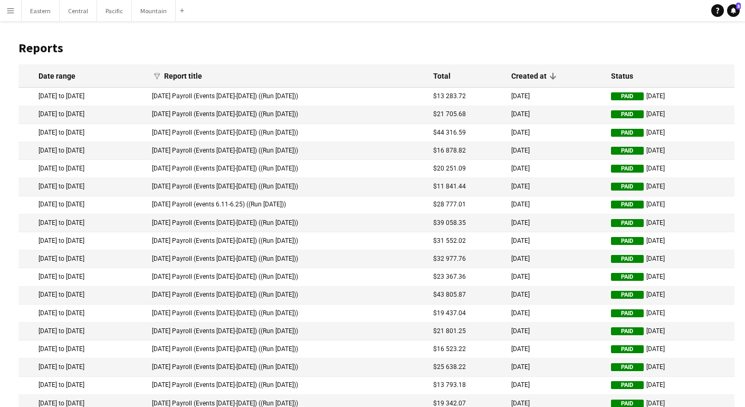
click at [140, 113] on mat-cell "[DATE] to [DATE]" at bounding box center [82, 115] width 128 height 18
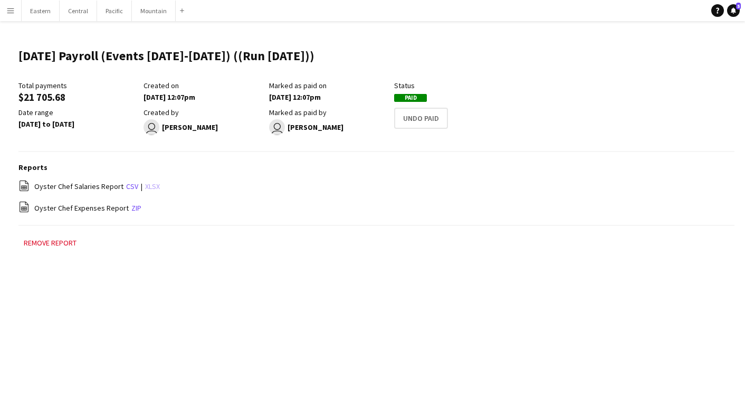
click at [149, 186] on link "xlsx" at bounding box center [152, 185] width 15 height 9
click at [14, 12] on app-icon "Menu" at bounding box center [10, 10] width 8 height 8
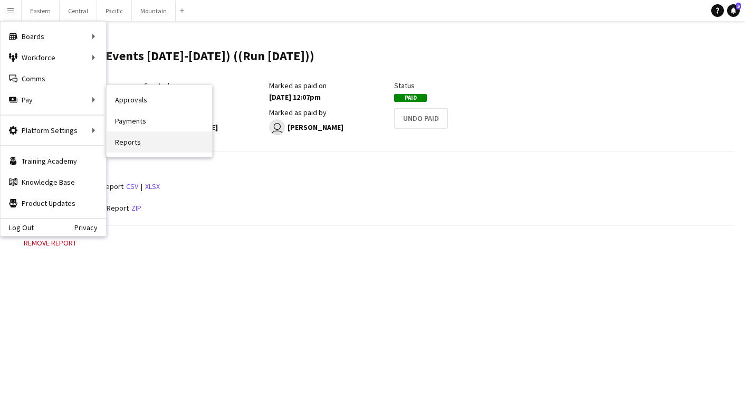
click at [115, 139] on link "Reports" at bounding box center [159, 141] width 105 height 21
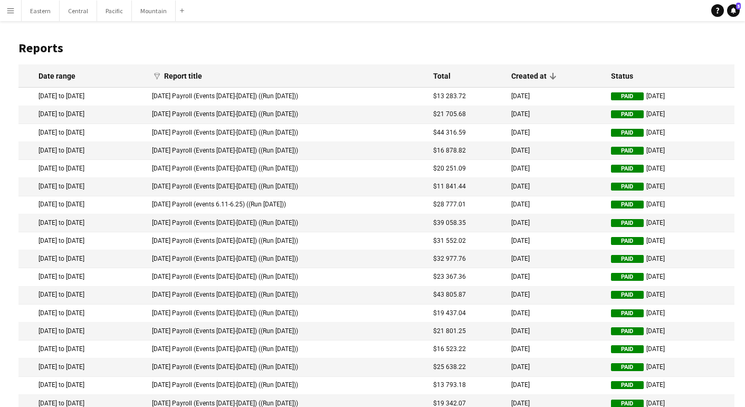
click at [591, 93] on mat-cell "[DATE]" at bounding box center [556, 97] width 100 height 18
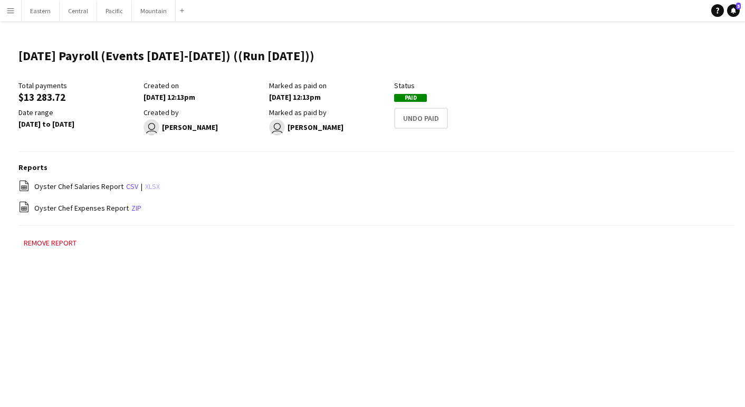
click at [154, 185] on link "xlsx" at bounding box center [152, 185] width 15 height 9
click at [13, 11] on app-icon "Menu" at bounding box center [10, 10] width 8 height 8
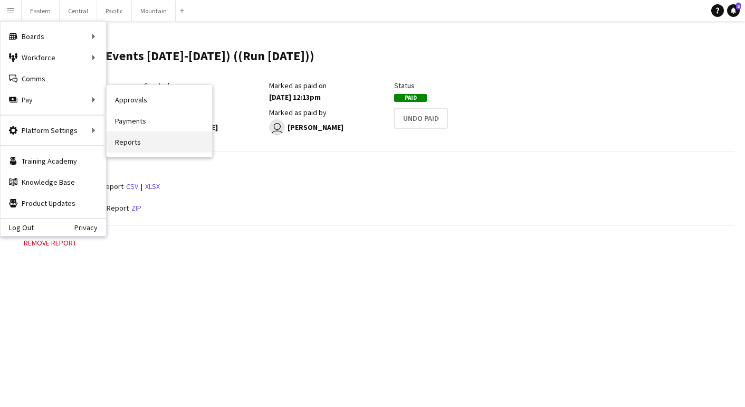
click at [128, 140] on link "Reports" at bounding box center [159, 141] width 105 height 21
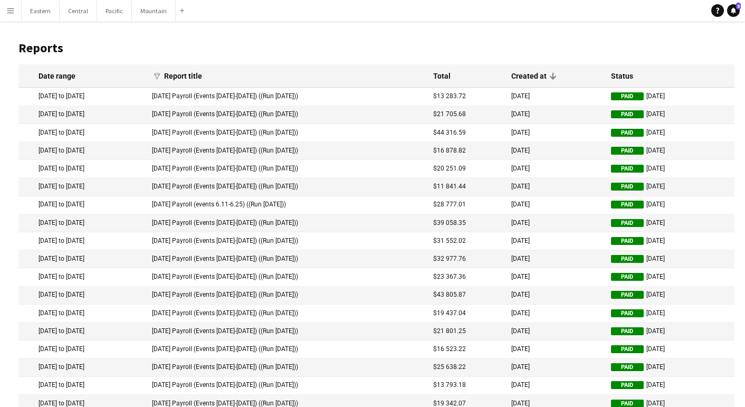
click at [605, 130] on mat-cell "Paid [DATE]" at bounding box center [669, 133] width 129 height 18
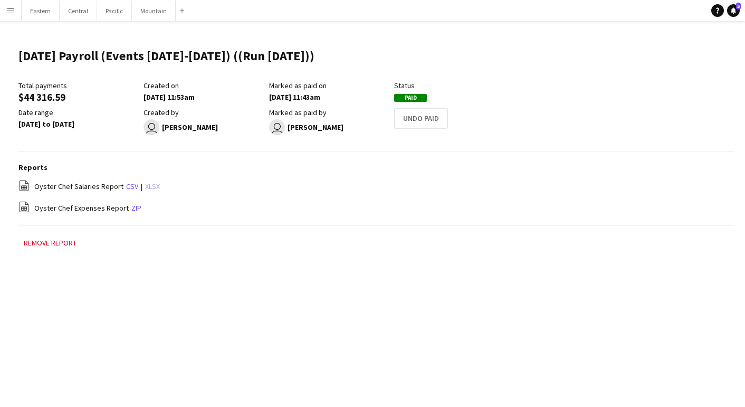
click at [145, 187] on link "xlsx" at bounding box center [152, 185] width 15 height 9
click at [105, 4] on button "Pacific Close" at bounding box center [114, 11] width 35 height 21
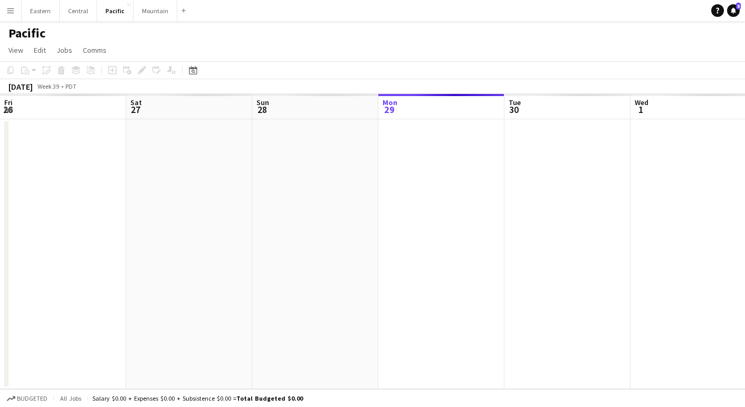
scroll to position [0, 252]
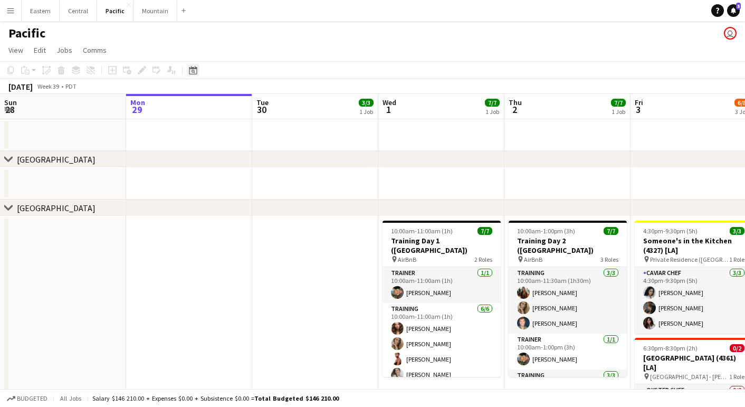
click at [190, 72] on icon "Date picker" at bounding box center [193, 70] width 8 height 8
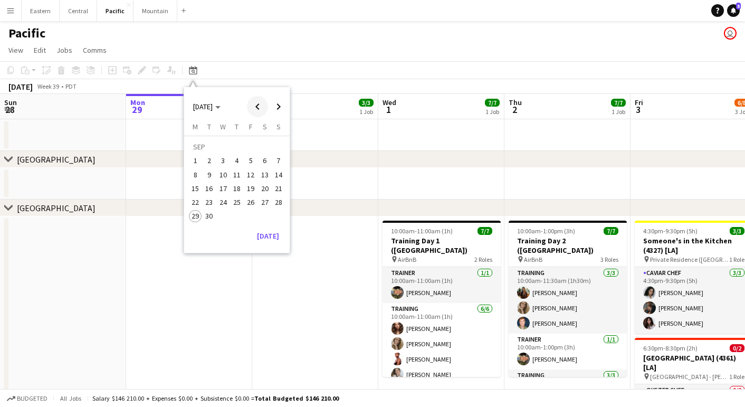
click at [255, 105] on span "Previous month" at bounding box center [257, 106] width 21 height 21
click at [237, 186] on span "21" at bounding box center [236, 191] width 13 height 13
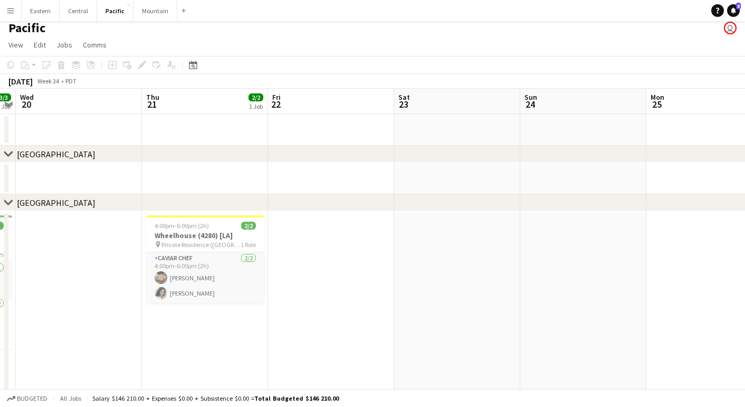
scroll to position [6, 0]
click at [210, 241] on span "Private Residence ([GEOGRAPHIC_DATA], [GEOGRAPHIC_DATA])" at bounding box center [200, 244] width 79 height 8
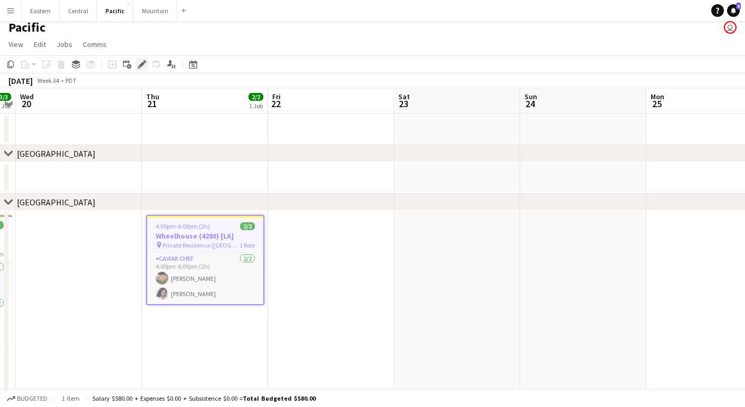
click at [139, 61] on icon "Edit" at bounding box center [142, 64] width 8 height 8
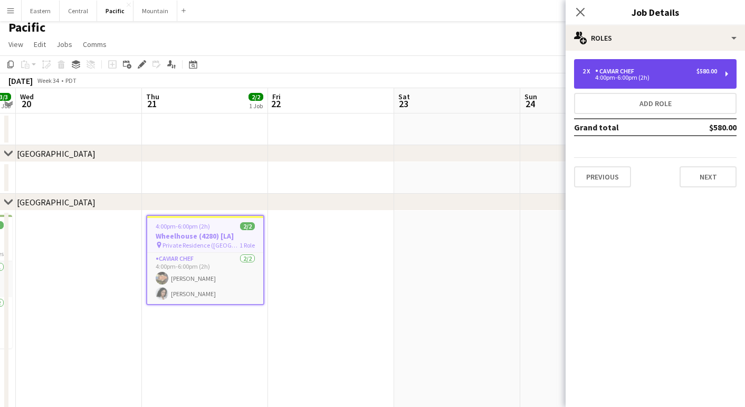
click at [641, 69] on div "2 x Caviar Chef $580.00" at bounding box center [649, 71] width 134 height 7
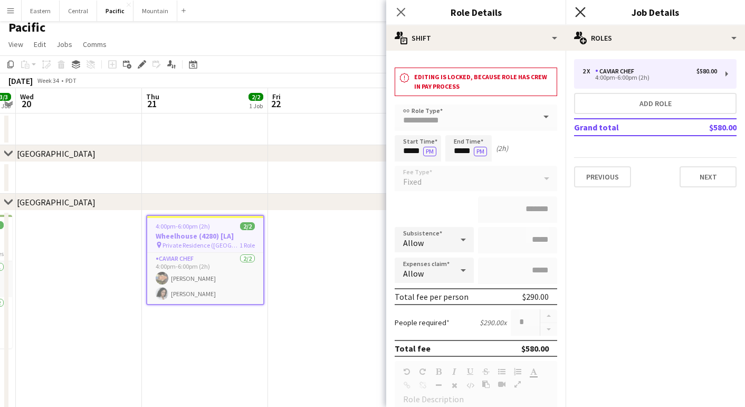
click at [580, 12] on icon at bounding box center [580, 12] width 10 height 10
